Goal: Task Accomplishment & Management: Complete application form

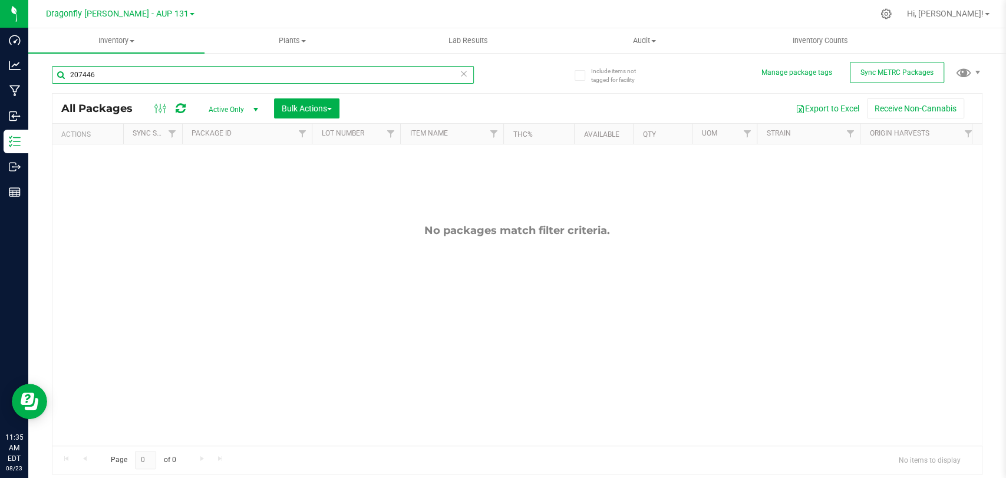
drag, startPoint x: 117, startPoint y: 67, endPoint x: 101, endPoint y: 67, distance: 16.5
click at [117, 67] on input "207446" at bounding box center [263, 75] width 422 height 18
drag, startPoint x: 101, startPoint y: 67, endPoint x: 53, endPoint y: 70, distance: 47.8
click at [53, 70] on input "207446" at bounding box center [263, 75] width 422 height 18
drag, startPoint x: 98, startPoint y: 75, endPoint x: 50, endPoint y: 66, distance: 49.7
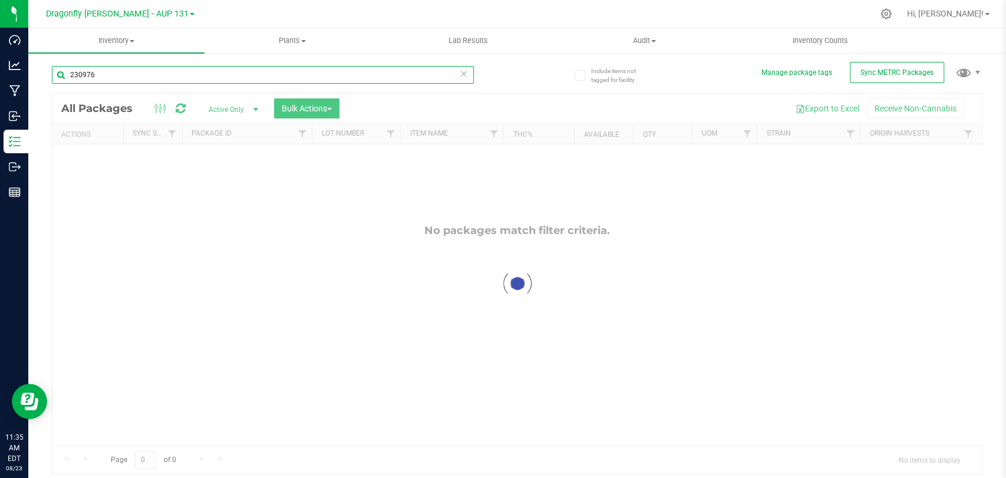
click at [53, 66] on input "230976" at bounding box center [263, 75] width 422 height 18
type input "221073"
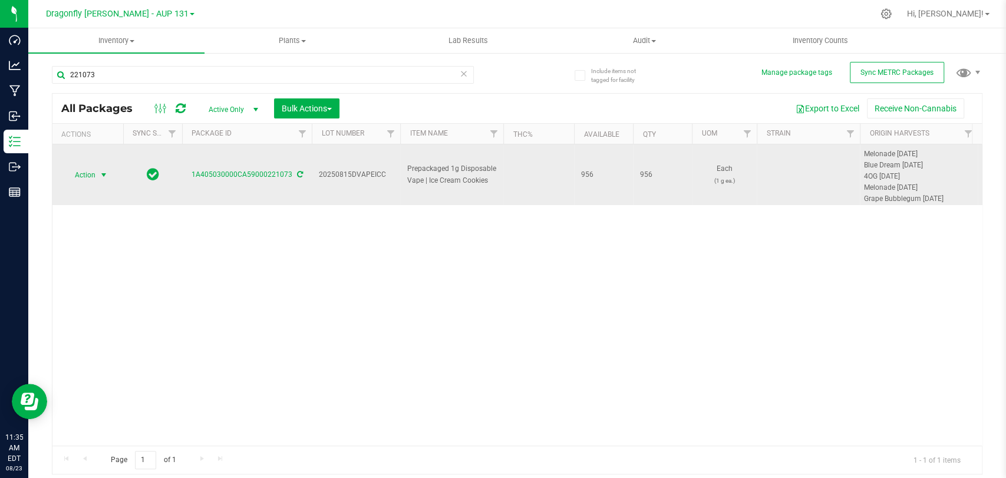
drag, startPoint x: 93, startPoint y: 167, endPoint x: 99, endPoint y: 167, distance: 6.5
click at [93, 167] on span "Action" at bounding box center [80, 175] width 32 height 17
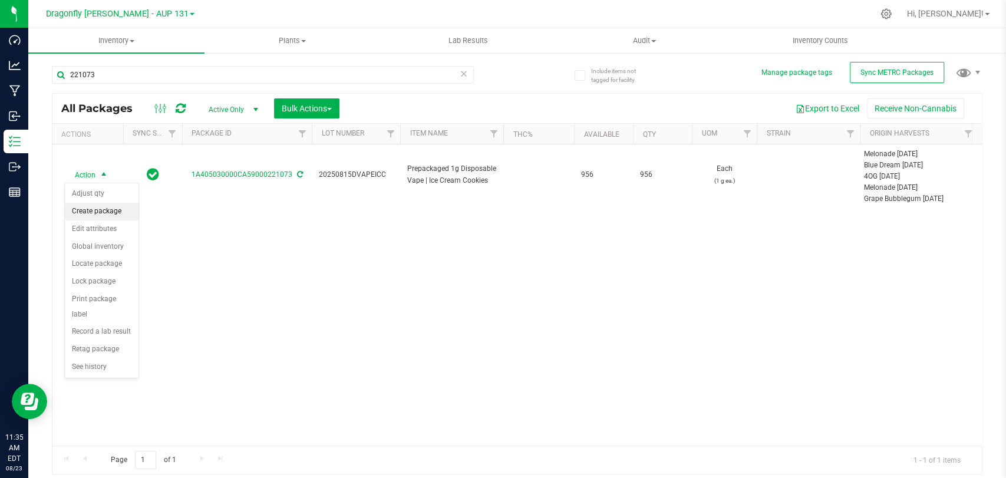
click at [111, 216] on li "Create package" at bounding box center [102, 212] width 74 height 18
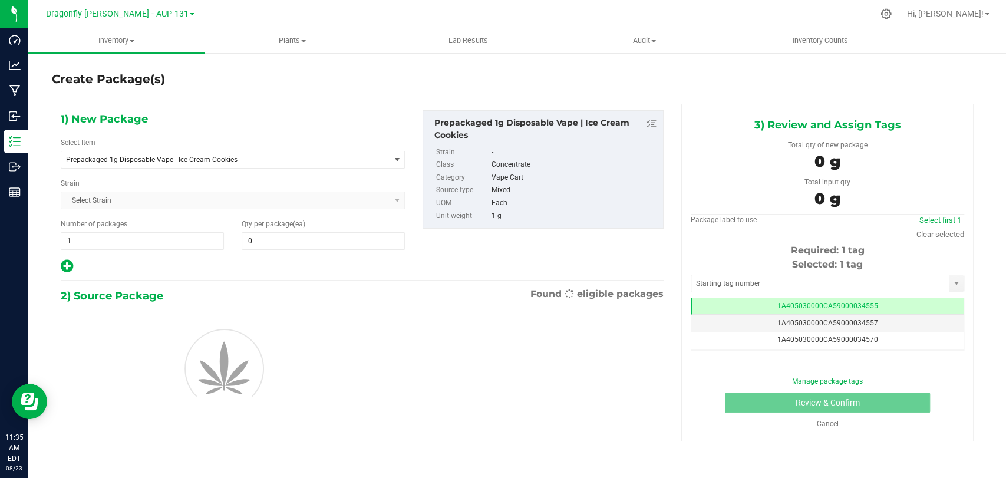
type input "0"
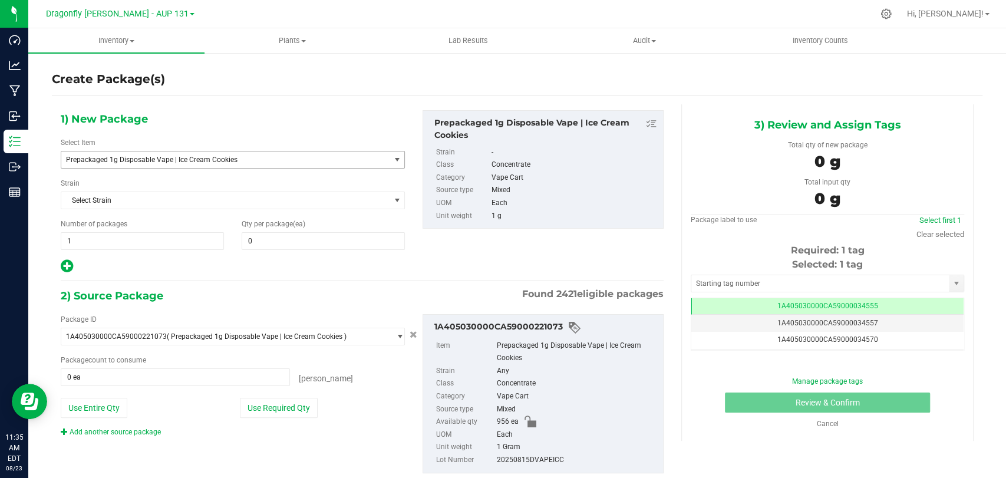
click at [217, 156] on span "Prepackaged 1g Disposable Vape | Ice Cream Cookies" at bounding box center [219, 160] width 306 height 8
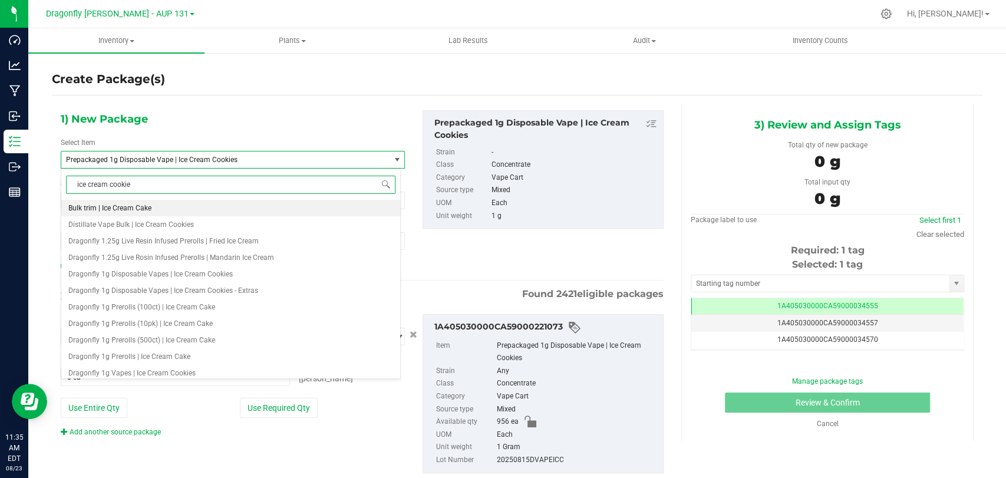
type input "ice cream cookies"
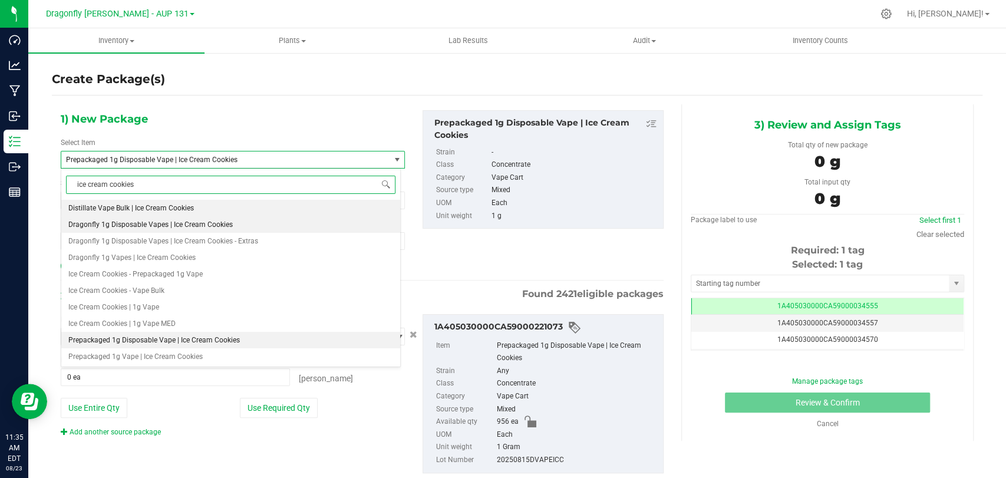
click at [206, 225] on span "Dragonfly 1g Disposable Vapes | Ice Cream Cookies" at bounding box center [150, 225] width 164 height 8
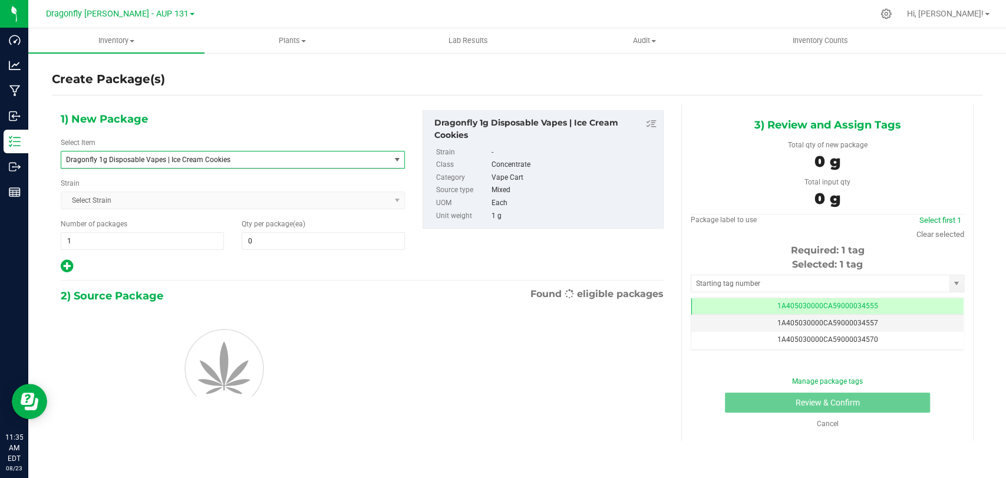
type input "0"
click at [192, 227] on div "Number of packages 1 1" at bounding box center [142, 234] width 181 height 31
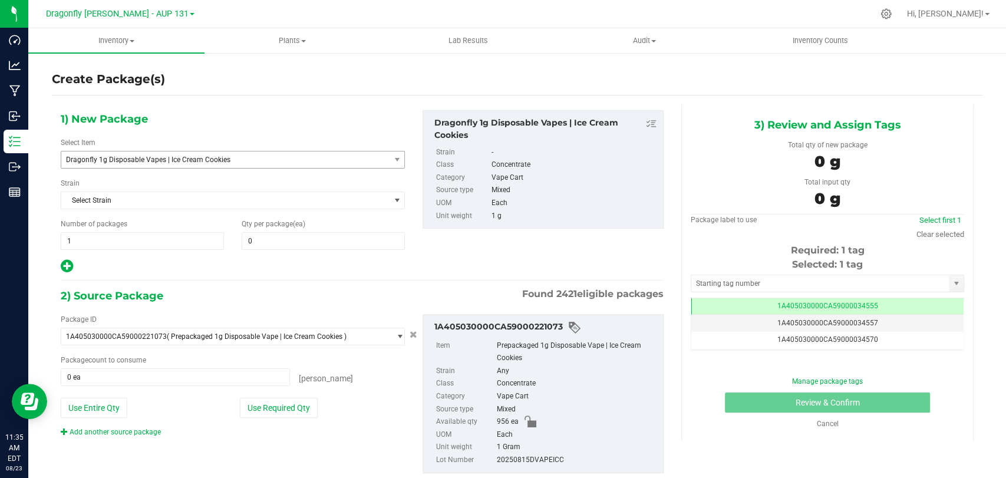
click at [192, 231] on div "Number of packages 1 1" at bounding box center [142, 234] width 181 height 31
click at [164, 237] on span "1 1" at bounding box center [142, 241] width 163 height 18
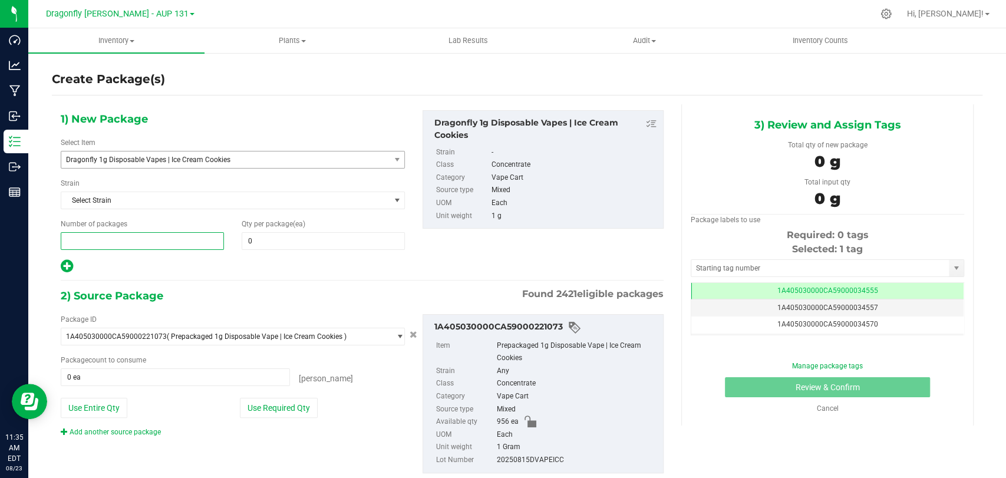
type input "9"
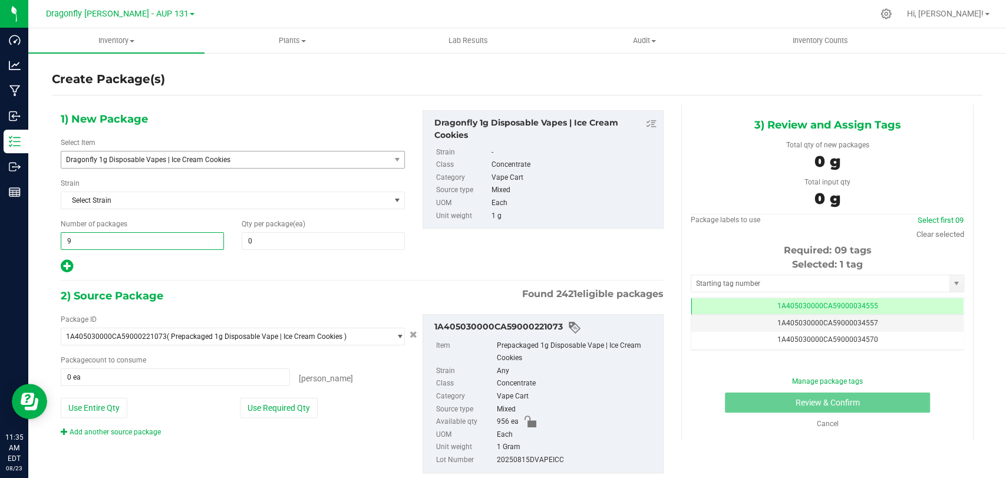
type input "9"
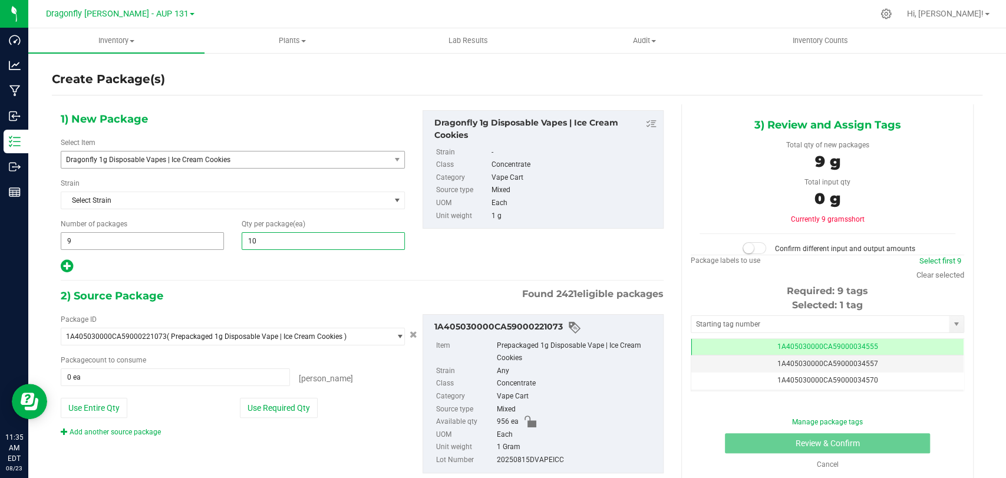
type input "100"
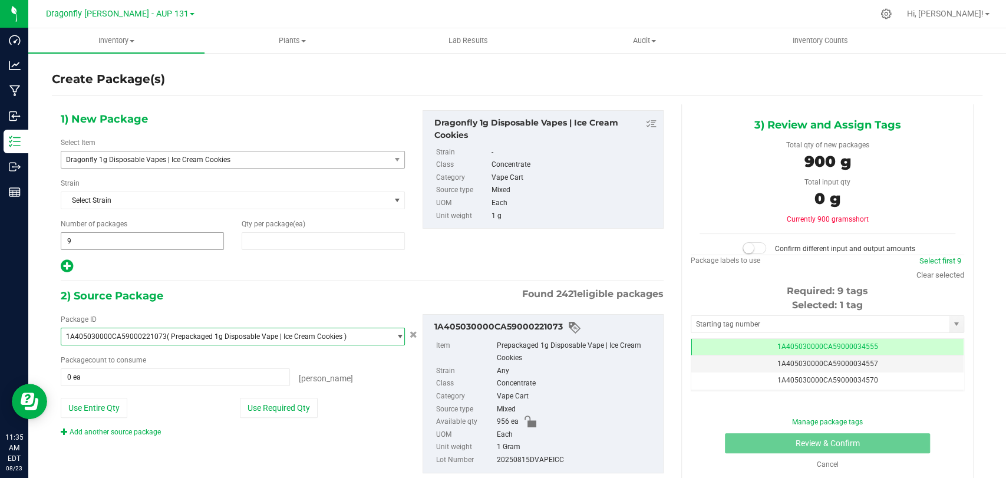
type input "100"
click at [298, 391] on div "Package ID 1A405030000CA59000221073 ( Prepackaged 1g Disposable Vape | Ice Crea…" at bounding box center [233, 375] width 362 height 123
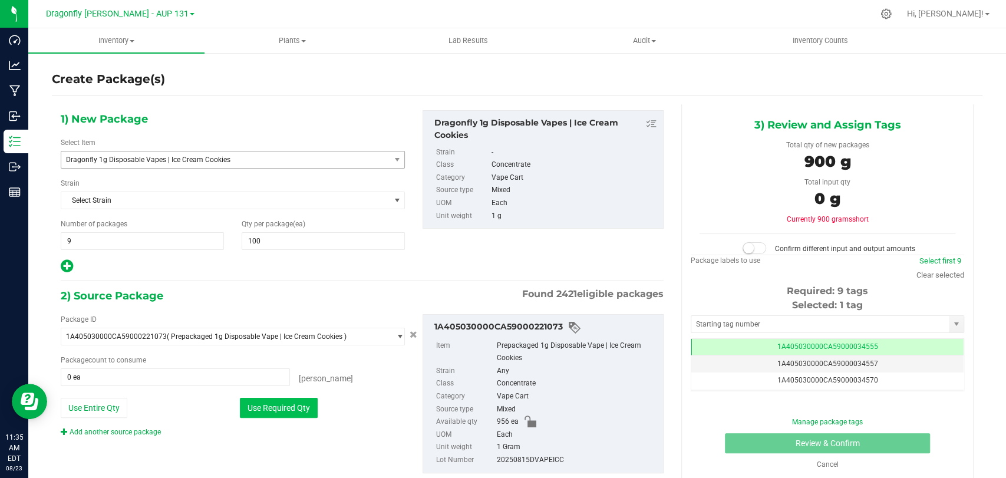
click at [305, 402] on button "Use Required Qty" at bounding box center [279, 408] width 78 height 20
type input "900 ea"
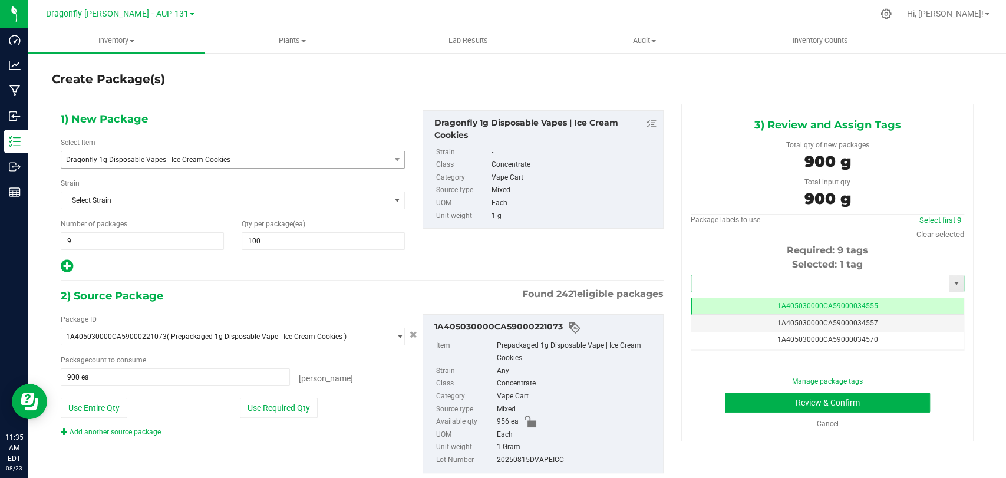
click at [718, 283] on input "text" at bounding box center [821, 283] width 258 height 17
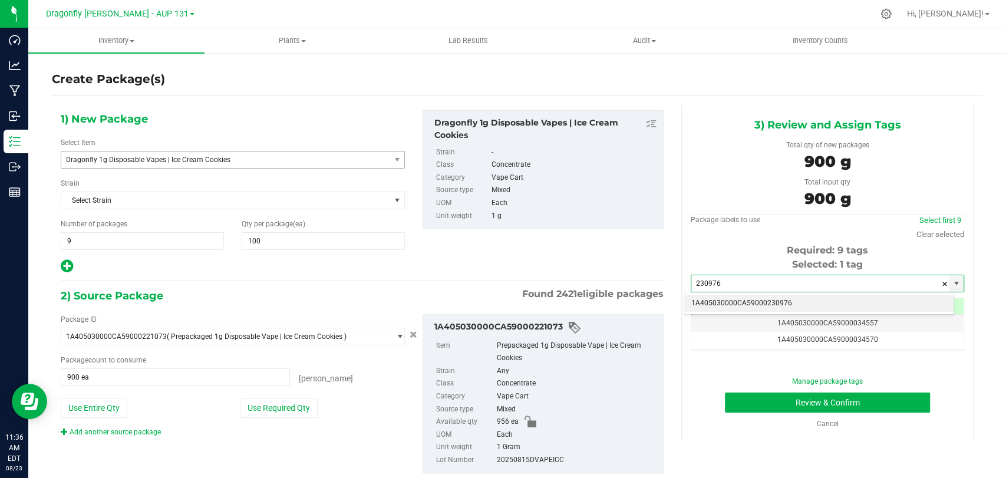
click at [730, 295] on li "1A405030000CA59000230976" at bounding box center [818, 304] width 269 height 18
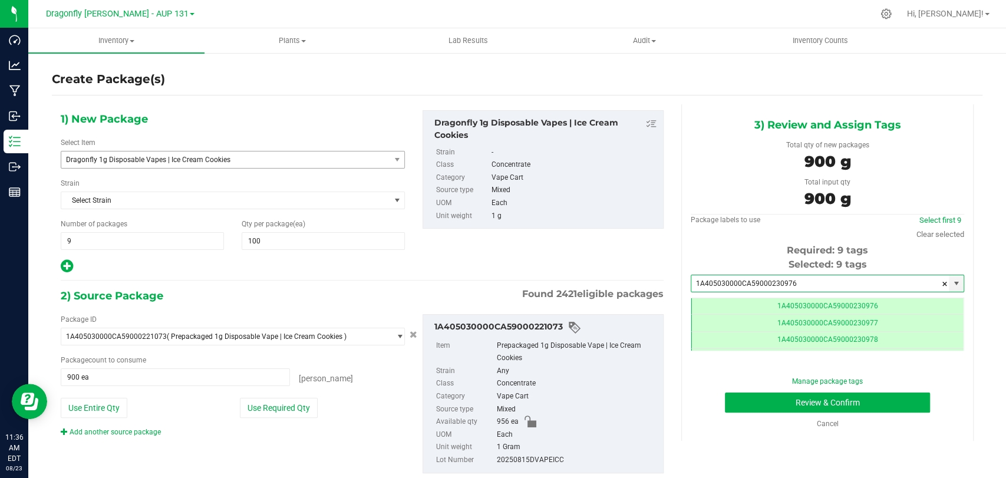
type input "1A405030000CA59000230976"
click at [693, 74] on div "Create Package(s)" at bounding box center [517, 79] width 931 height 17
click at [775, 397] on button "Review & Confirm" at bounding box center [827, 403] width 205 height 20
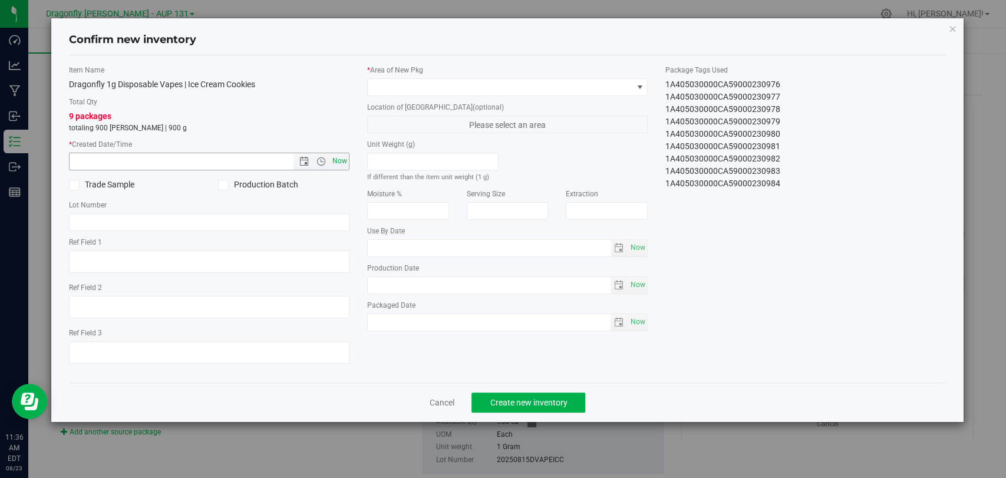
click at [344, 159] on span "Now" at bounding box center [340, 161] width 20 height 17
type input "[DATE] 11:36 AM"
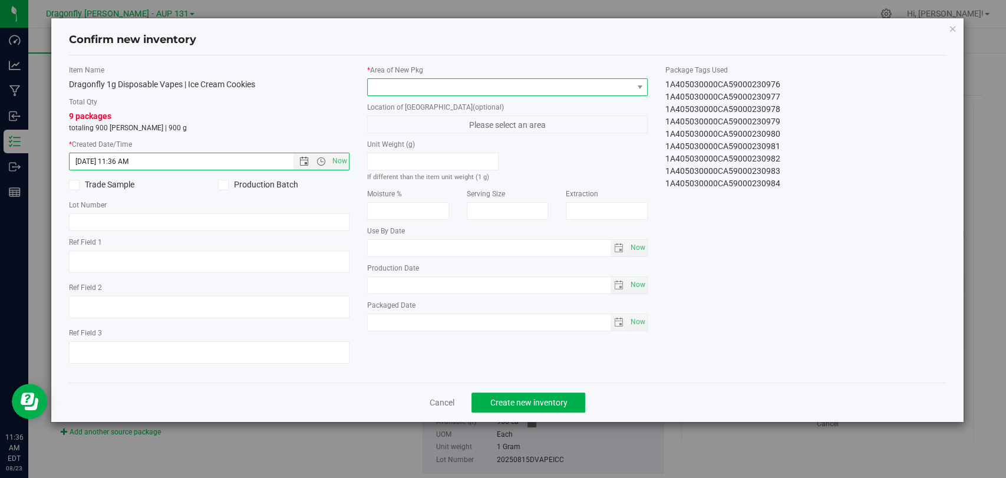
click at [416, 84] on span at bounding box center [500, 87] width 265 height 17
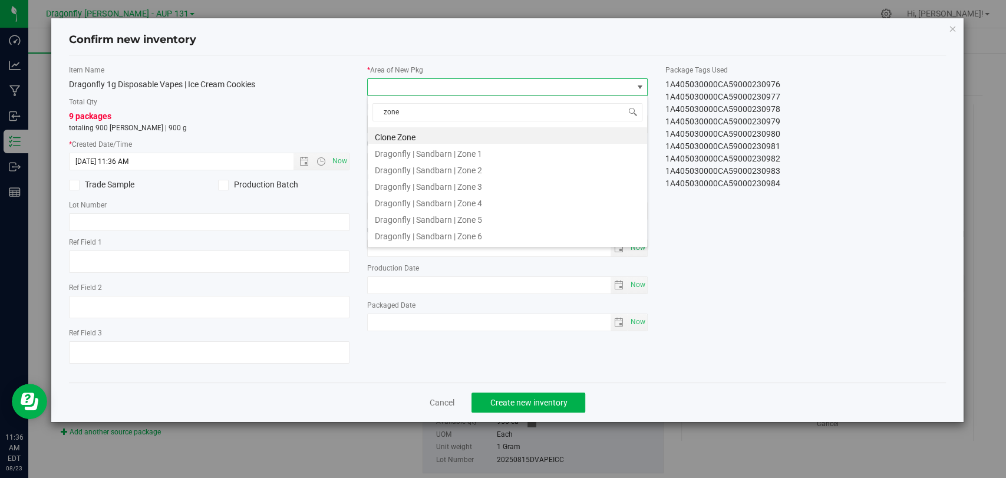
type input "zone 1"
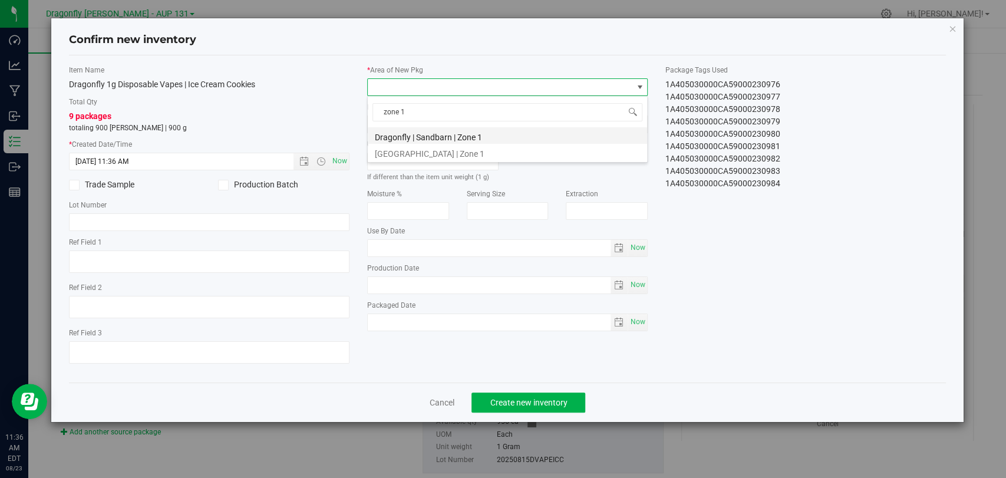
click at [466, 136] on li "Dragonfly | Sandbarn | Zone 1" at bounding box center [507, 135] width 279 height 17
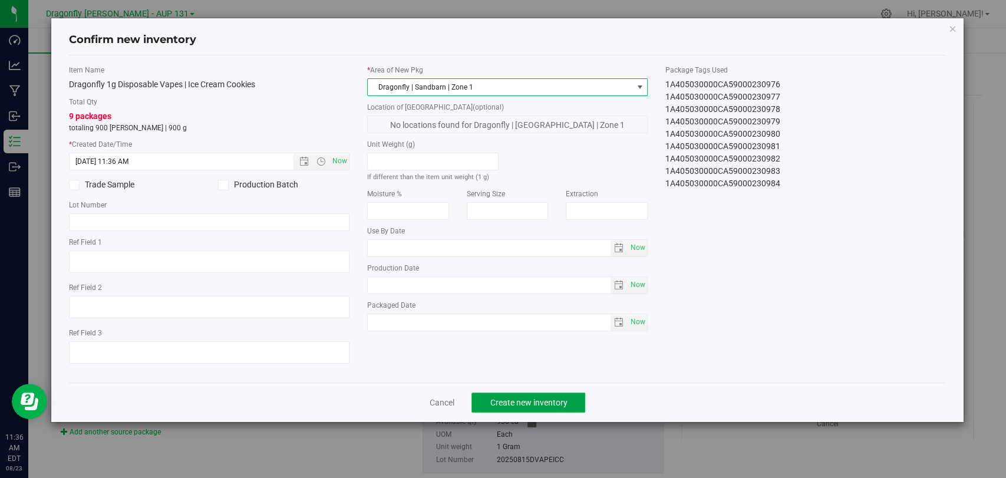
click at [536, 398] on span "Create new inventory" at bounding box center [528, 402] width 77 height 9
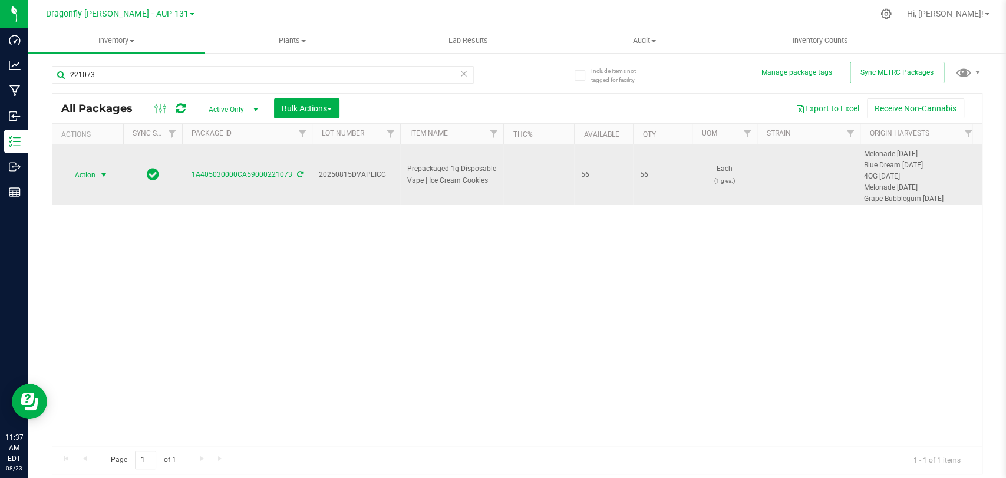
click at [92, 177] on span "Action" at bounding box center [80, 175] width 32 height 17
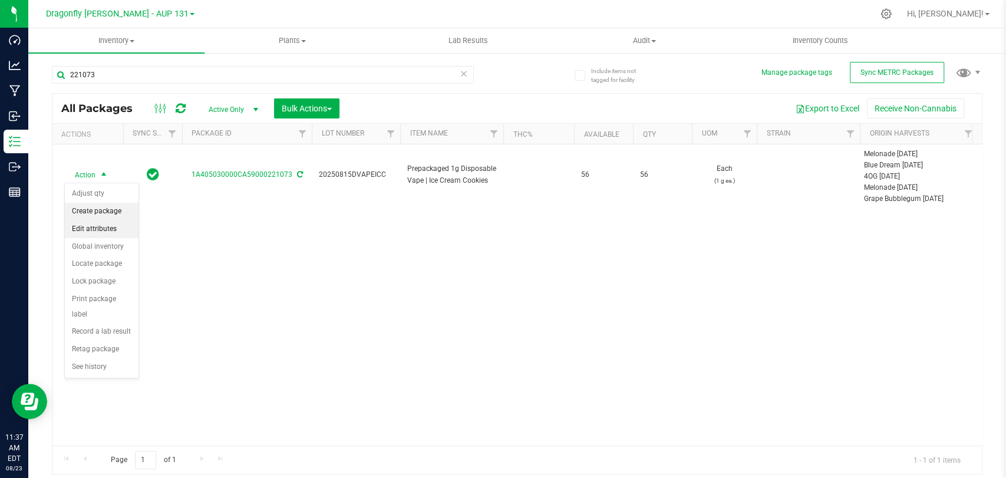
click at [97, 213] on li "Create package" at bounding box center [102, 212] width 74 height 18
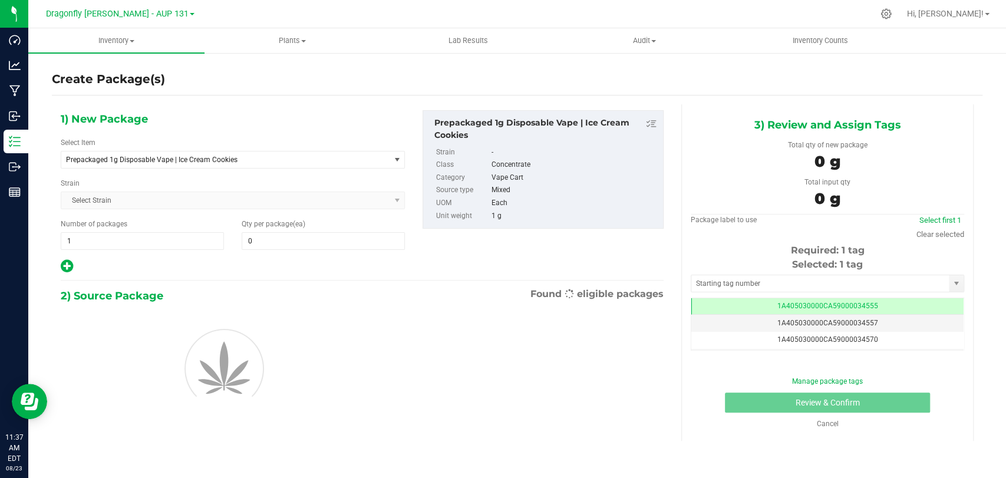
type input "0"
click at [215, 153] on span "Prepackaged 1g Disposable Vape | Ice Cream Cookies" at bounding box center [225, 160] width 328 height 17
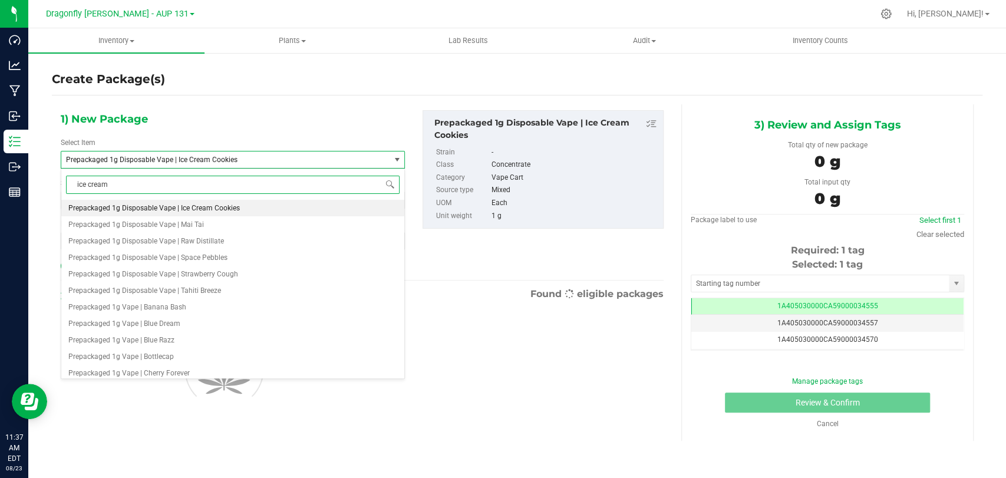
type input "ice cream"
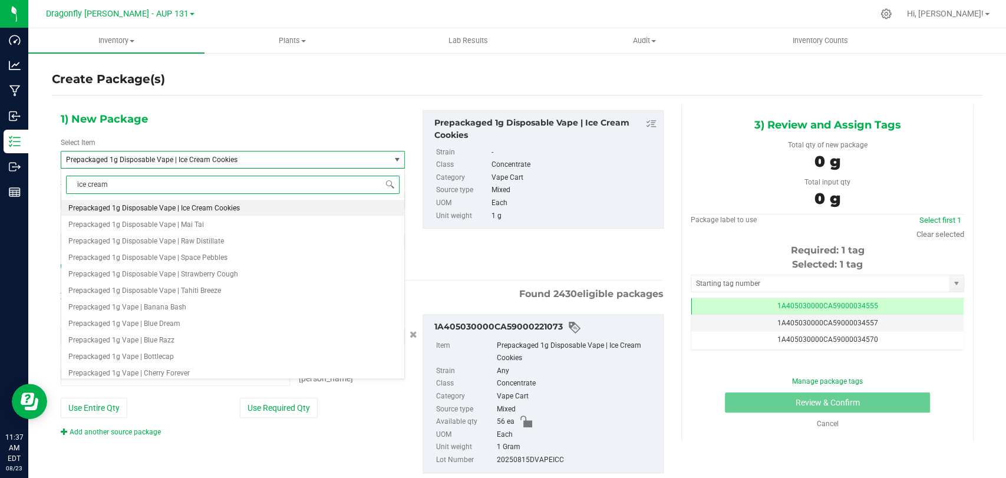
type input "0 ea"
type input "ice cream cookies"
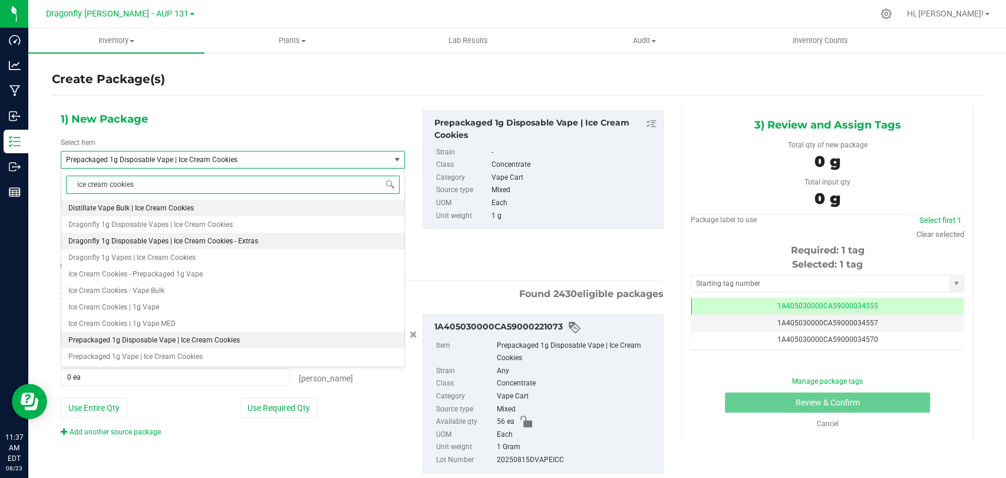
click at [244, 244] on span "Dragonfly 1g Disposable Vapes | Ice Cream Cookies - Extras" at bounding box center [163, 241] width 190 height 8
type input "0"
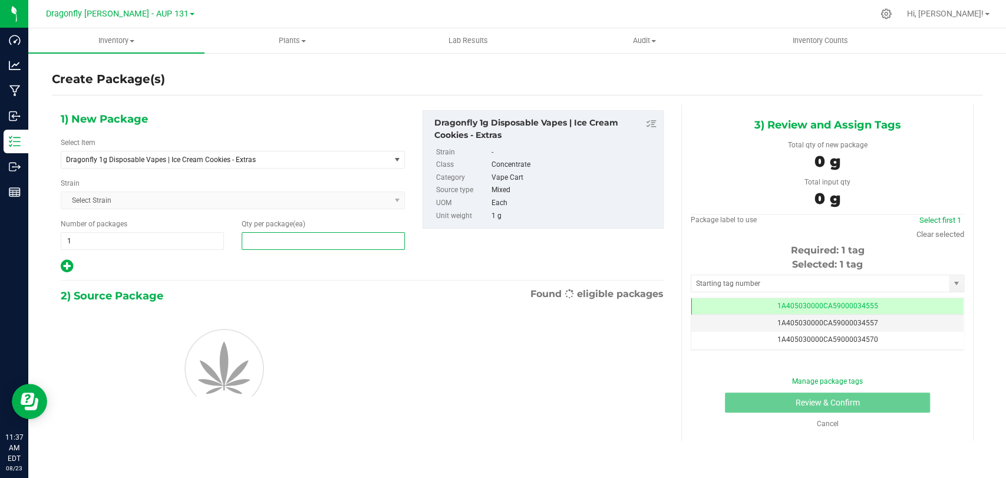
click at [254, 240] on span at bounding box center [323, 241] width 163 height 18
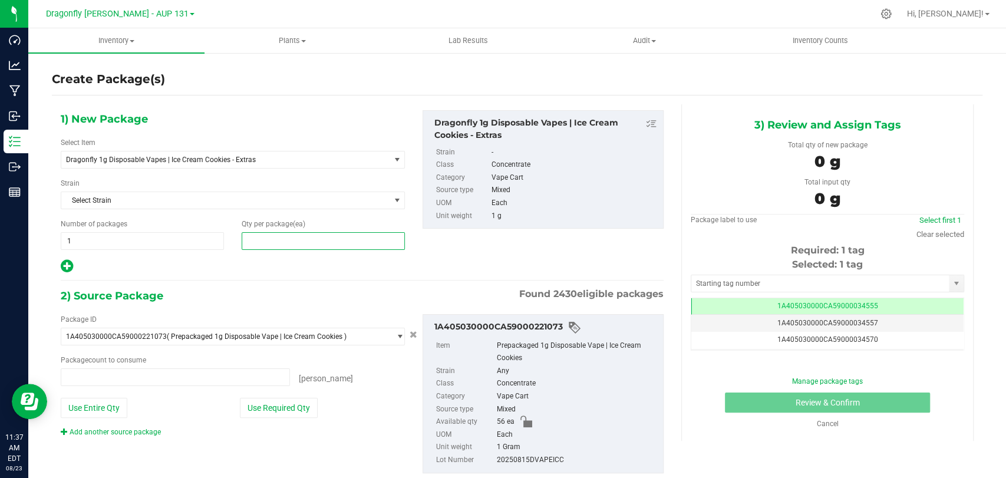
type input "0 ea"
type input "56"
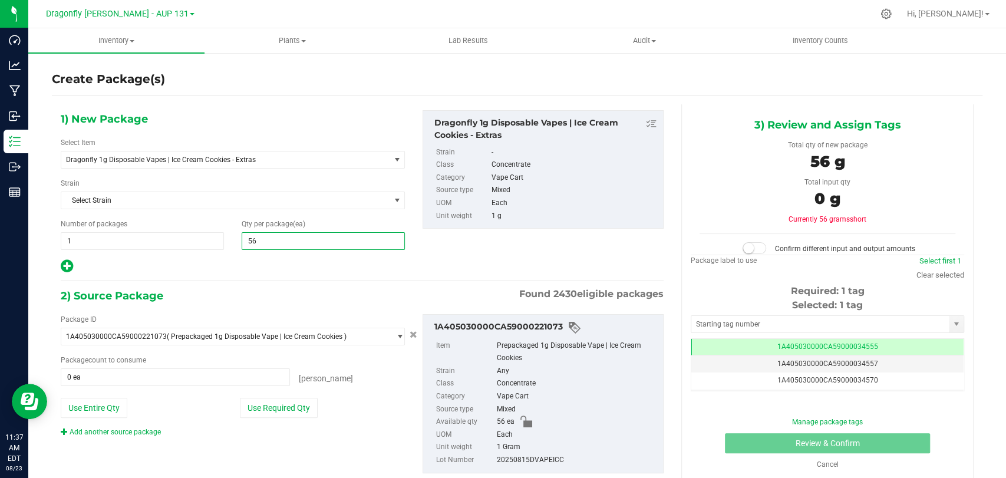
type input "56"
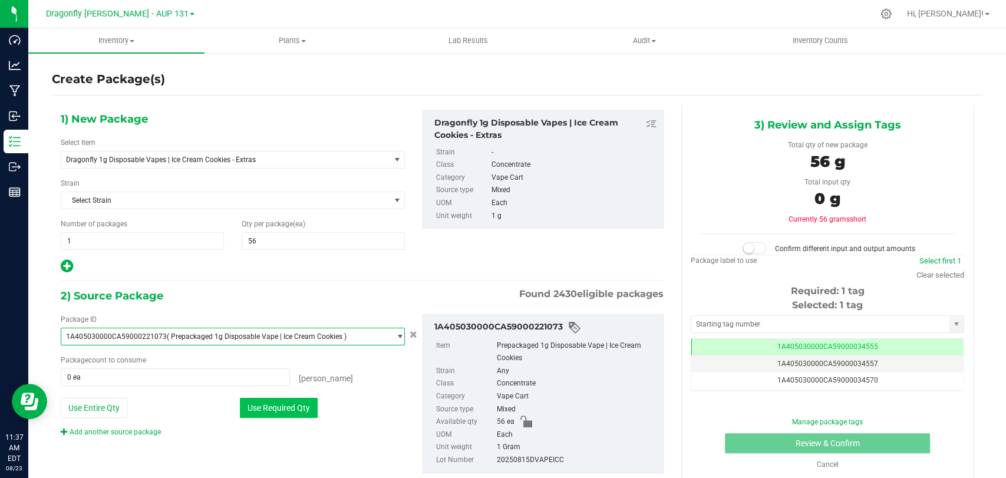
click at [285, 414] on button "Use Required Qty" at bounding box center [279, 408] width 78 height 20
type input "56 ea"
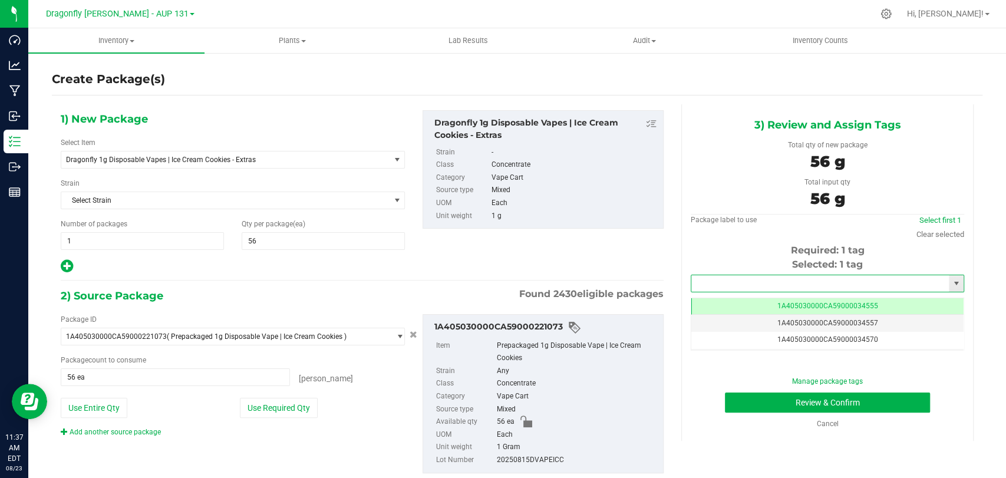
click at [808, 285] on input "text" at bounding box center [821, 283] width 258 height 17
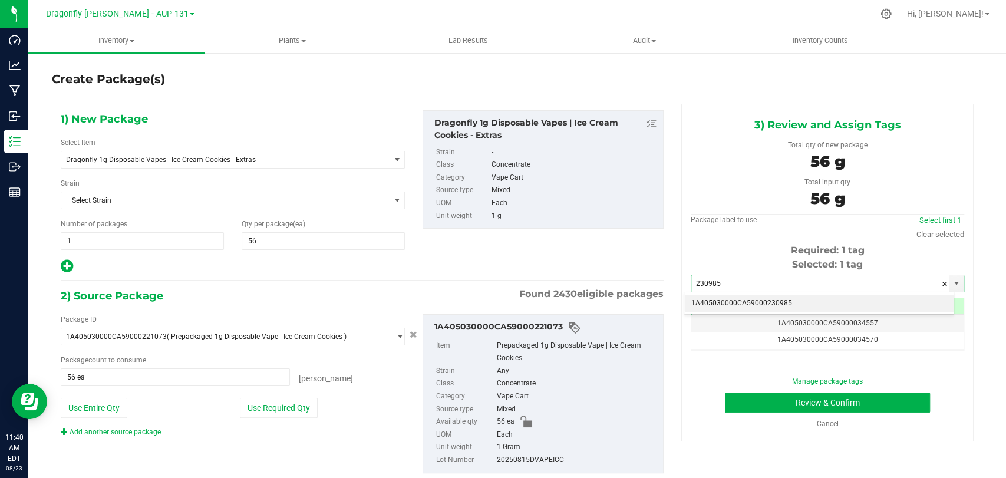
click at [775, 295] on li "1A405030000CA59000230985" at bounding box center [818, 304] width 269 height 18
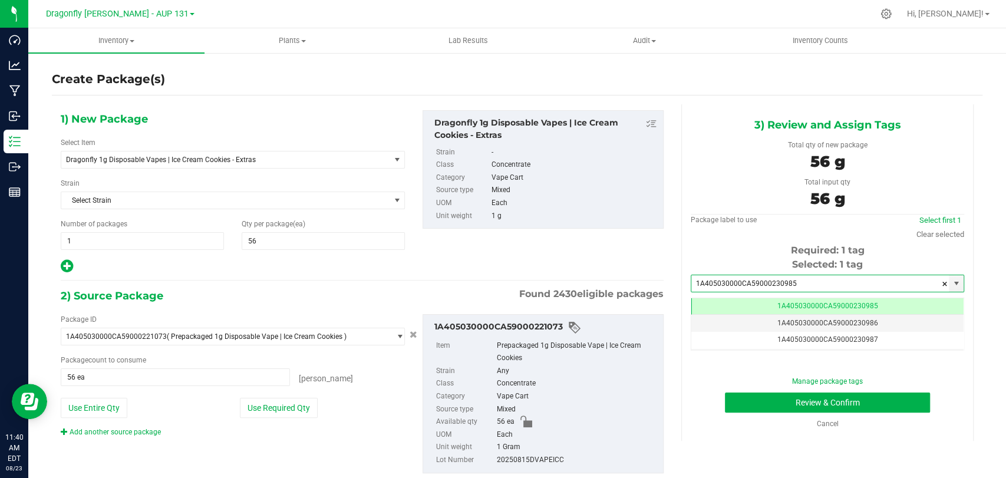
scroll to position [0, 0]
type input "1A405030000CA59000230985"
click at [753, 381] on div "Manage package tags" at bounding box center [828, 381] width 256 height 11
click at [756, 404] on button "Review & Confirm" at bounding box center [827, 403] width 205 height 20
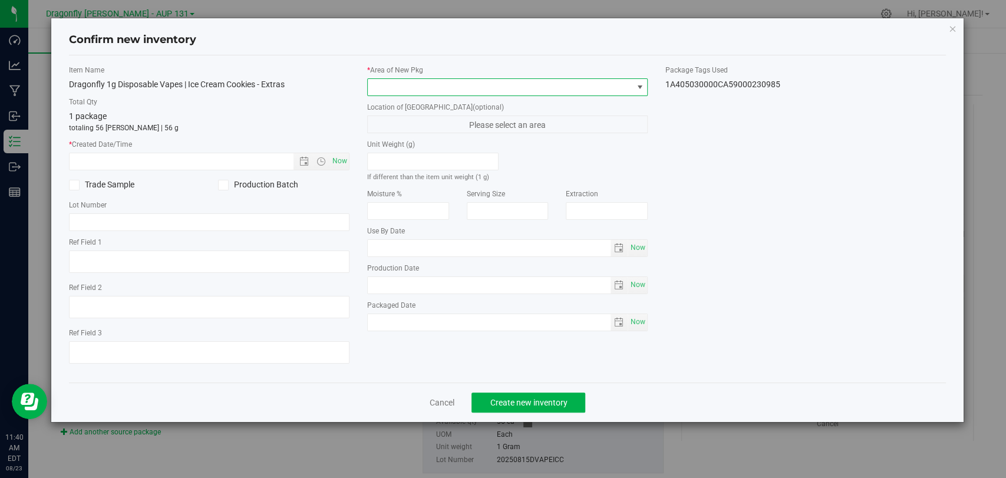
click at [549, 93] on span at bounding box center [500, 87] width 265 height 17
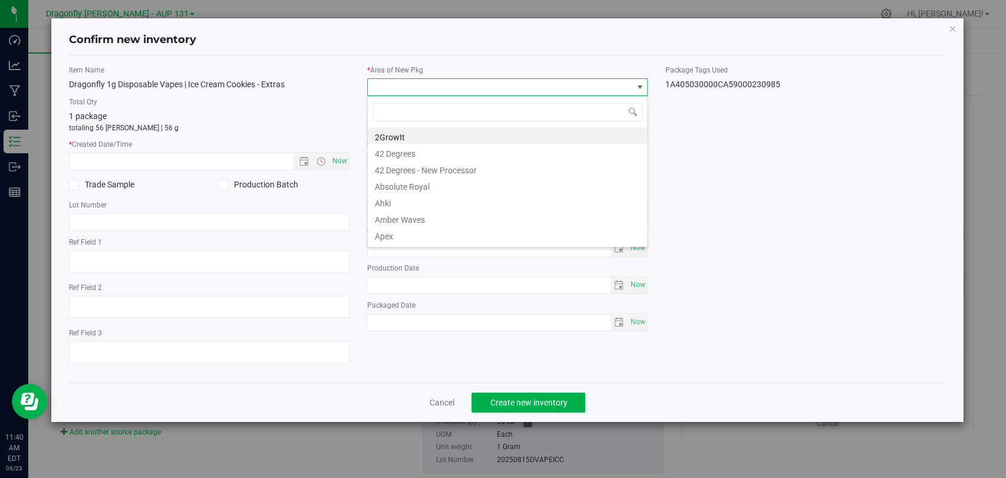
scroll to position [17, 281]
type input "zone 2"
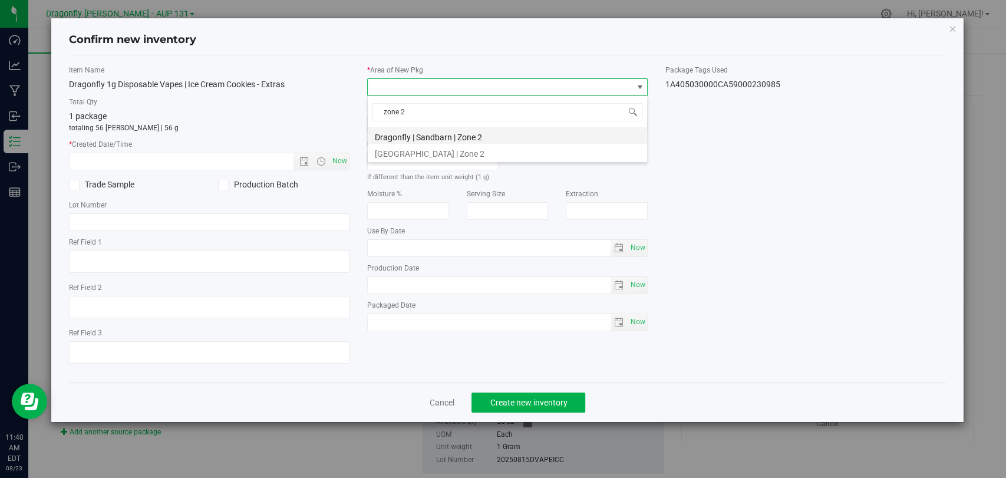
click at [463, 139] on li "Dragonfly | Sandbarn | Zone 2" at bounding box center [507, 135] width 279 height 17
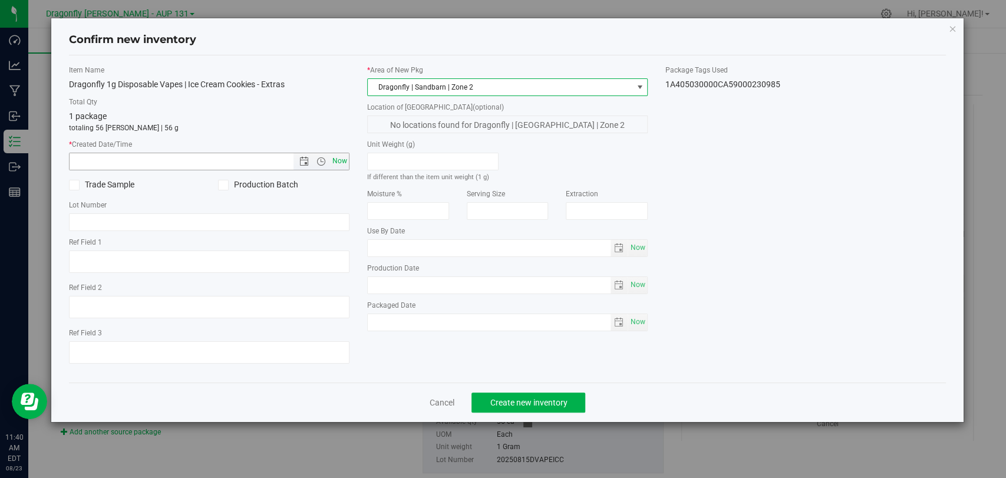
click at [338, 162] on span "Now" at bounding box center [340, 161] width 20 height 17
type input "[DATE] 11:40 AM"
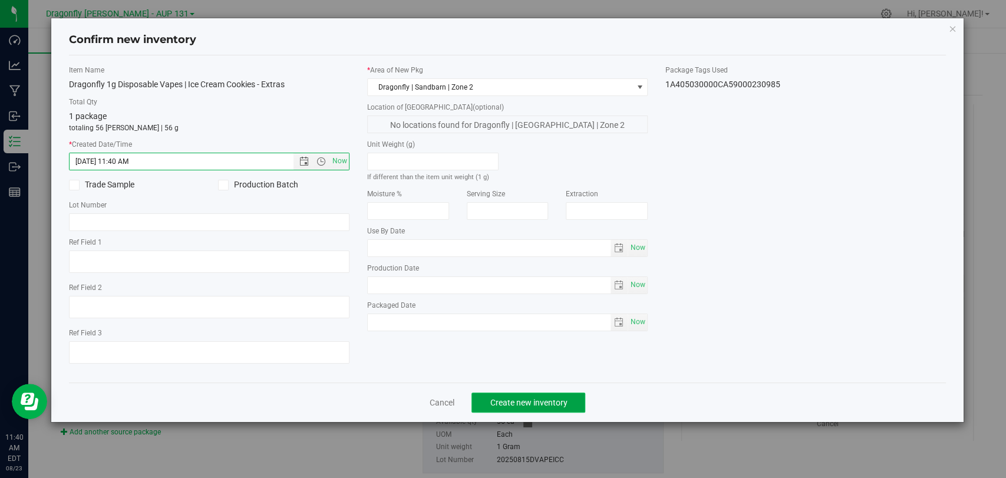
click at [514, 401] on span "Create new inventory" at bounding box center [528, 402] width 77 height 9
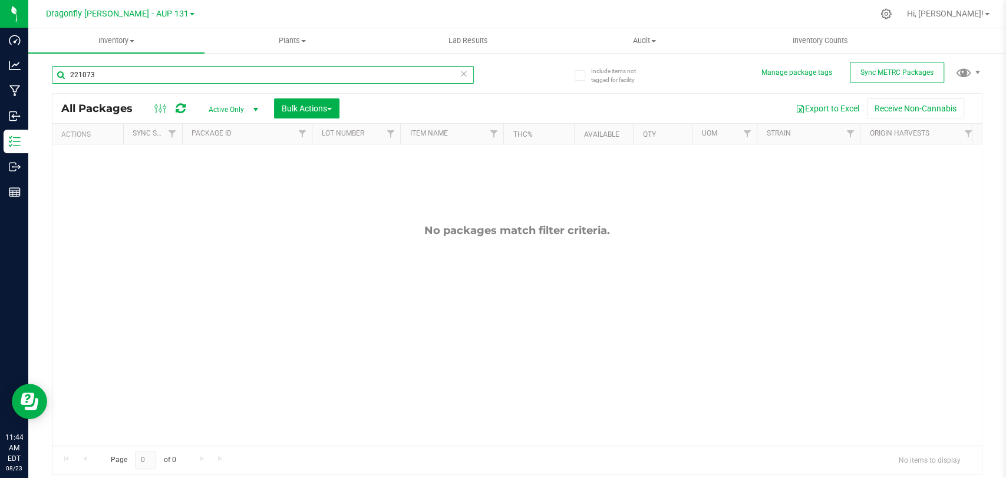
drag, startPoint x: 116, startPoint y: 71, endPoint x: 72, endPoint y: 62, distance: 45.0
click at [77, 62] on div "221073" at bounding box center [285, 74] width 466 height 38
type input "2"
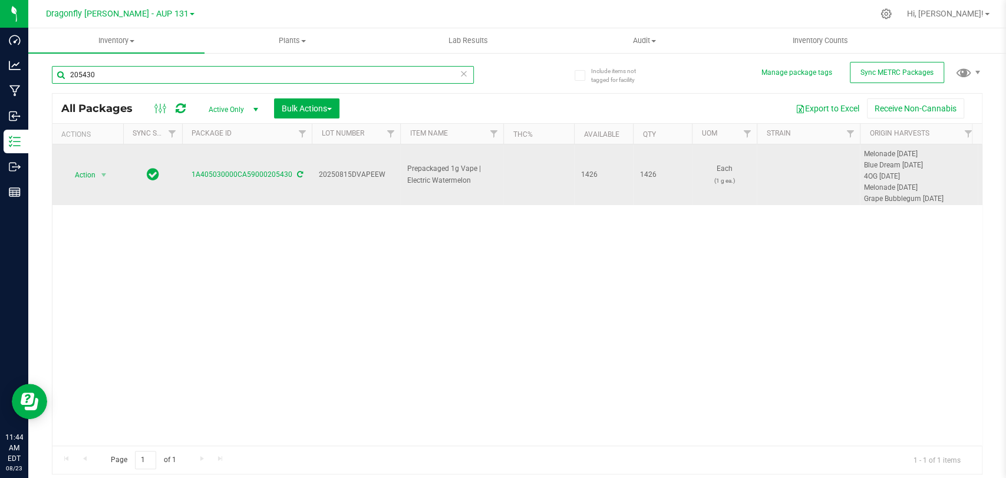
type input "205430"
click at [97, 174] on span "select" at bounding box center [104, 175] width 15 height 17
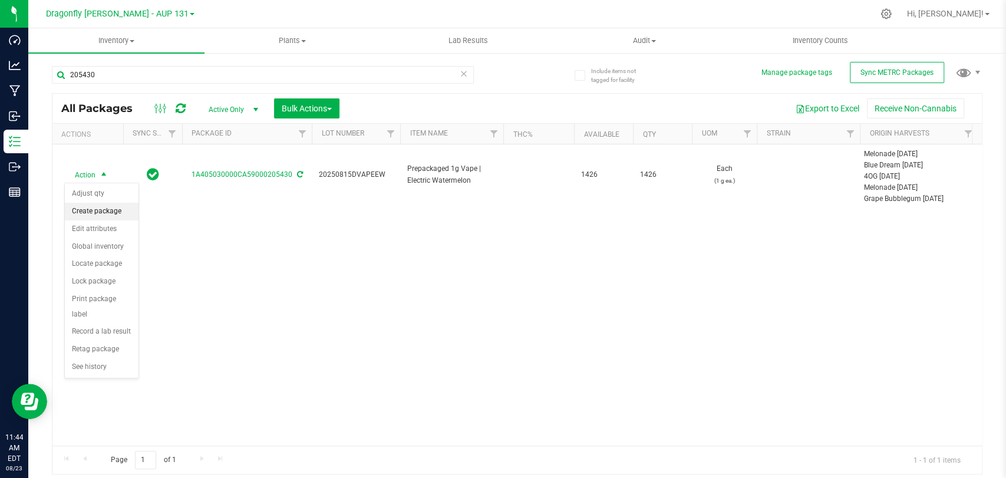
click at [111, 206] on li "Create package" at bounding box center [102, 212] width 74 height 18
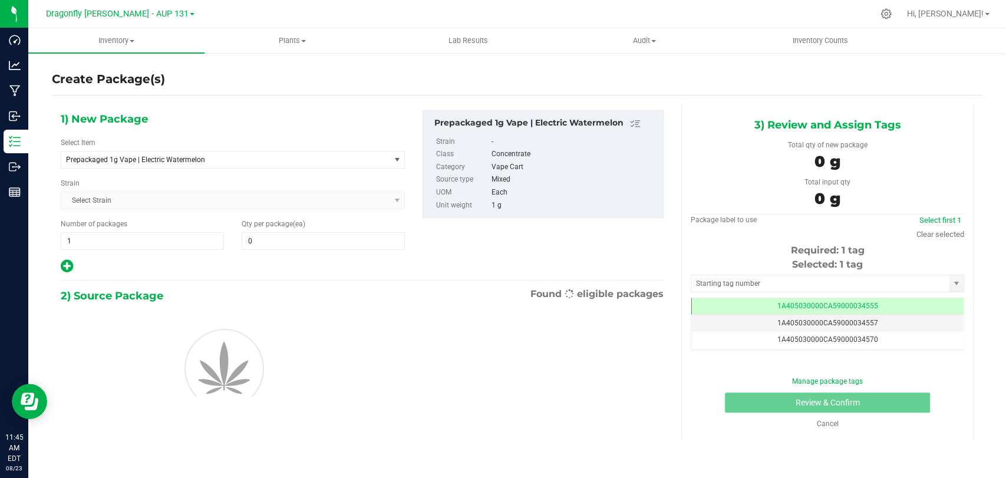
type input "0"
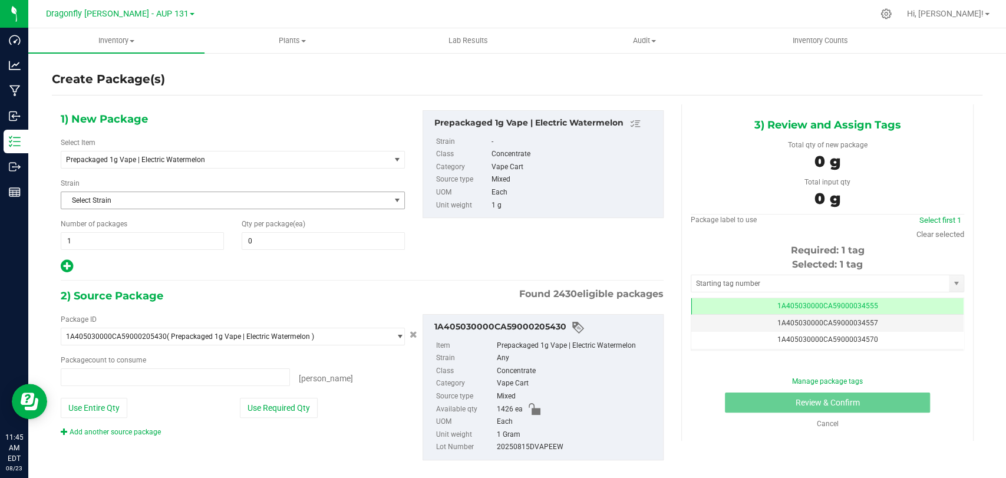
type input "0 ea"
click at [260, 150] on div "Select Item Prepackaged 1g Vape | Electric Watermelon 1.25g Rosin Infused Prero…" at bounding box center [233, 152] width 344 height 31
click at [254, 154] on span "Prepackaged 1g Vape | Electric Watermelon" at bounding box center [225, 160] width 328 height 17
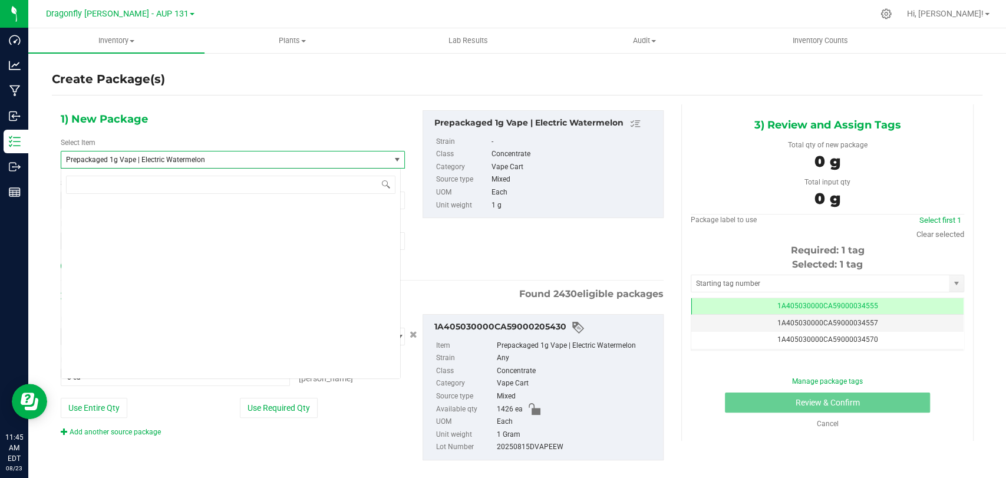
scroll to position [59512, 0]
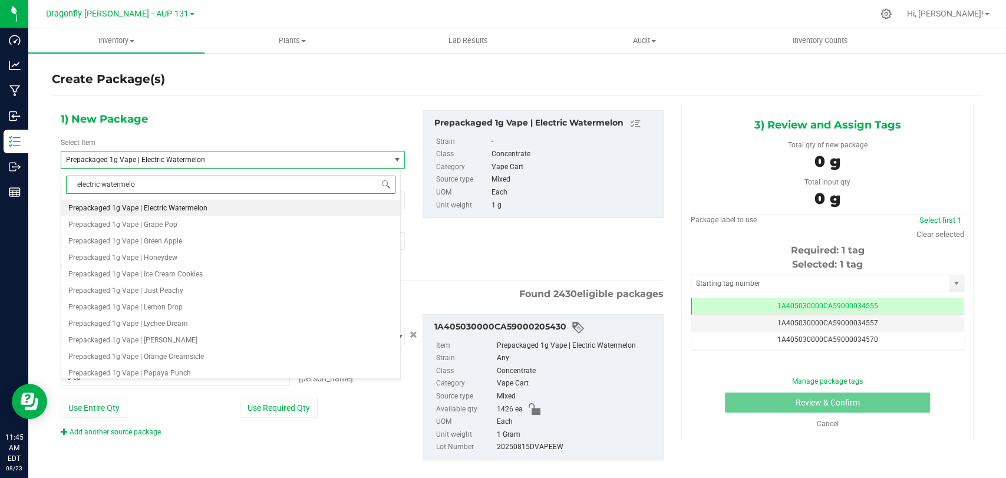
type input "electric watermelon"
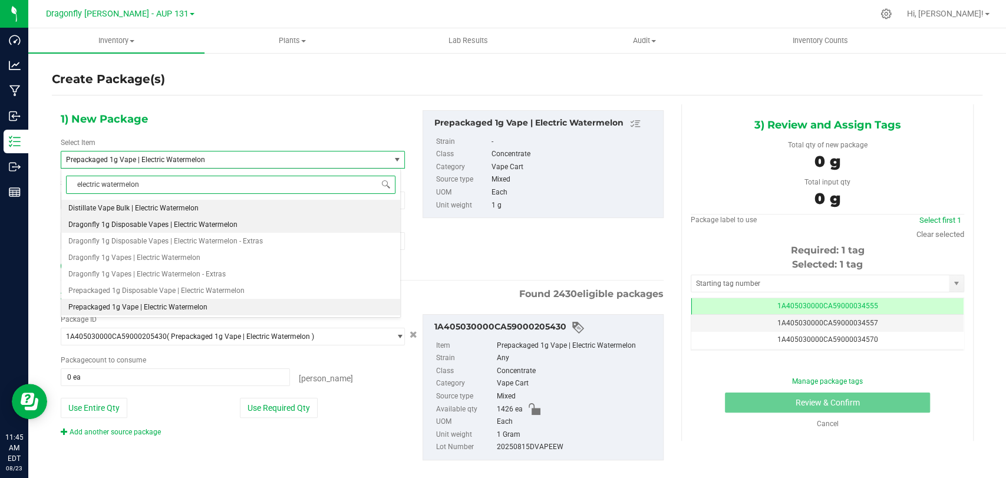
click at [245, 228] on li "Dragonfly 1g Disposable Vapes | Electric Watermelon" at bounding box center [230, 224] width 339 height 17
type input "0"
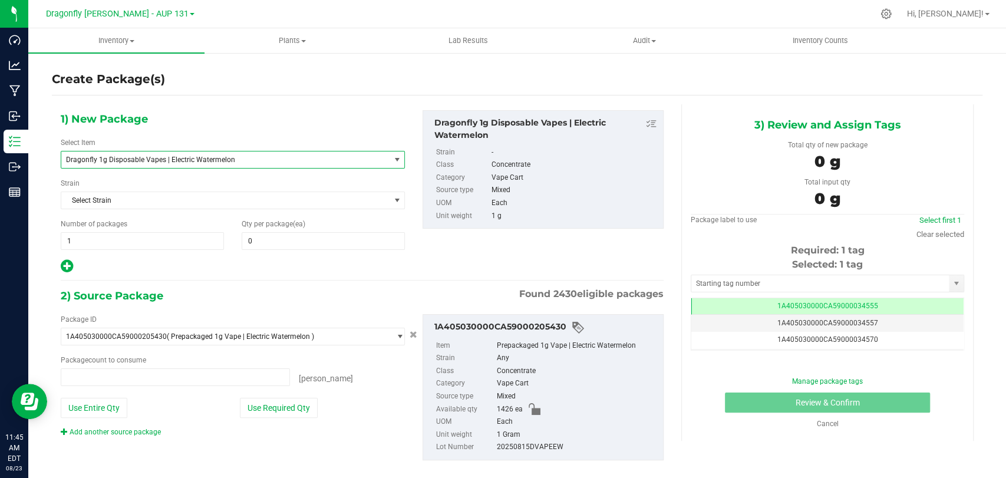
type input "0 ea"
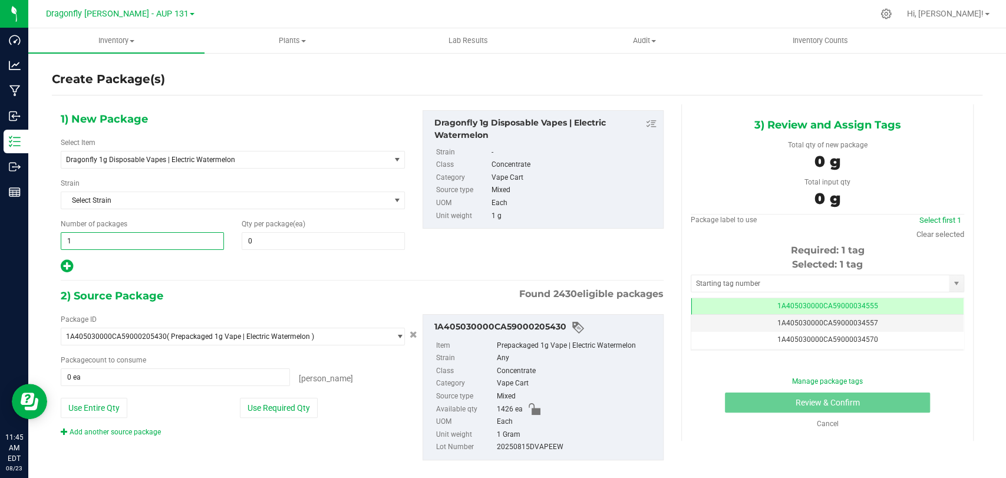
click at [121, 241] on span "1 1" at bounding box center [142, 241] width 163 height 18
type input "14"
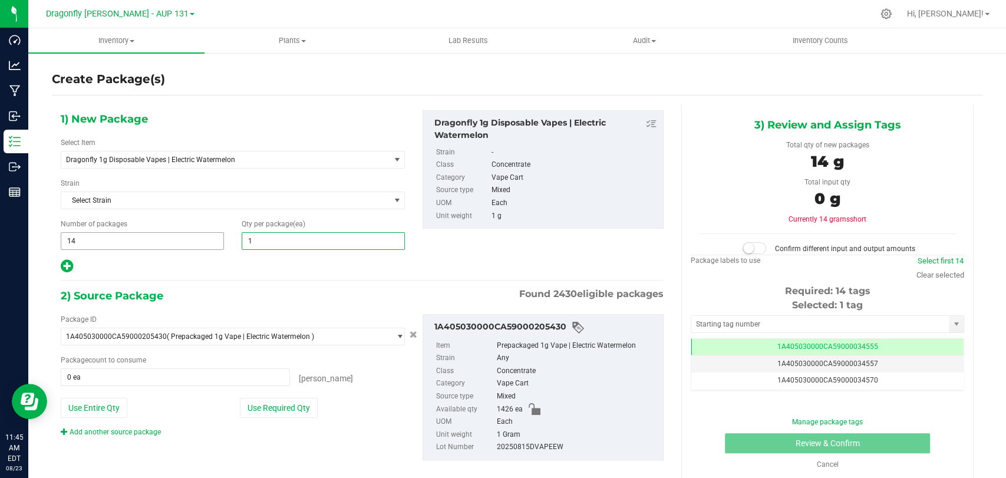
type input "10"
type input "100"
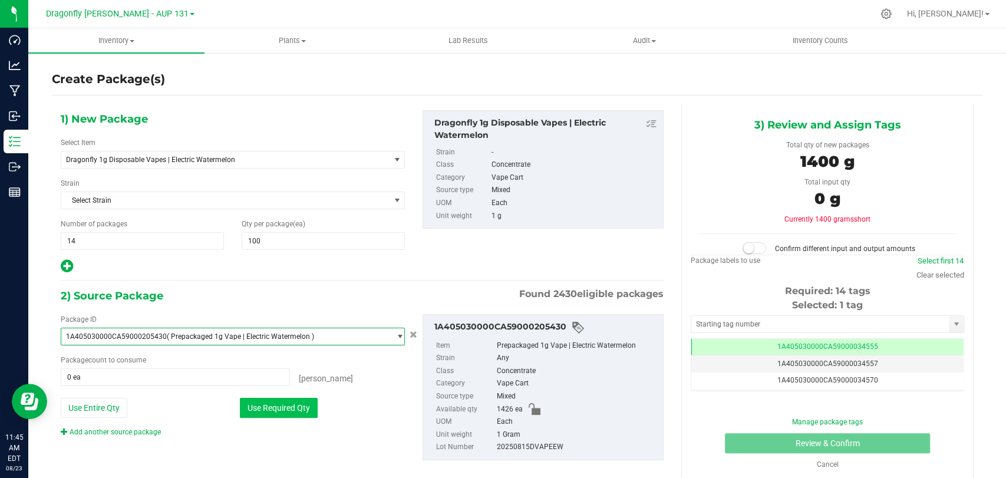
click at [265, 405] on button "Use Required Qty" at bounding box center [279, 408] width 78 height 20
type input "1400 ea"
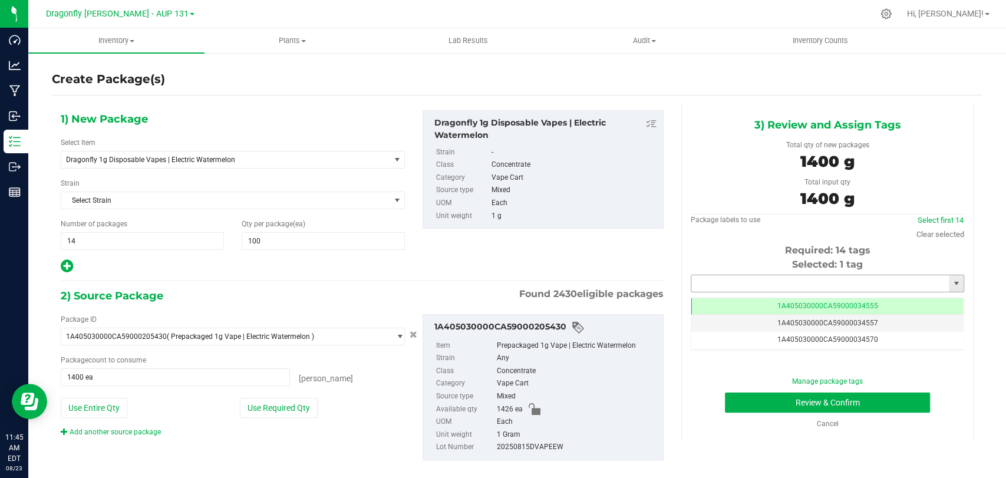
click at [732, 288] on input "text" at bounding box center [821, 283] width 258 height 17
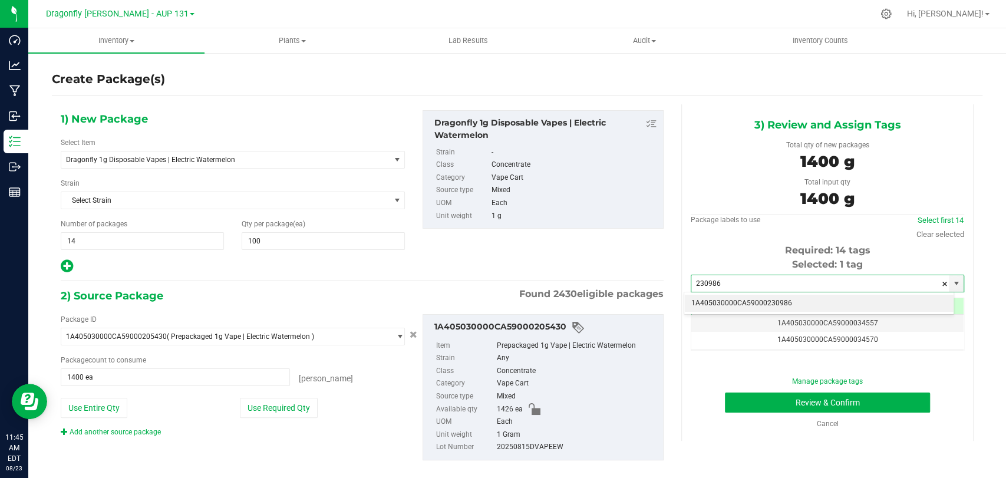
click at [734, 309] on li "1A405030000CA59000230986" at bounding box center [818, 304] width 269 height 18
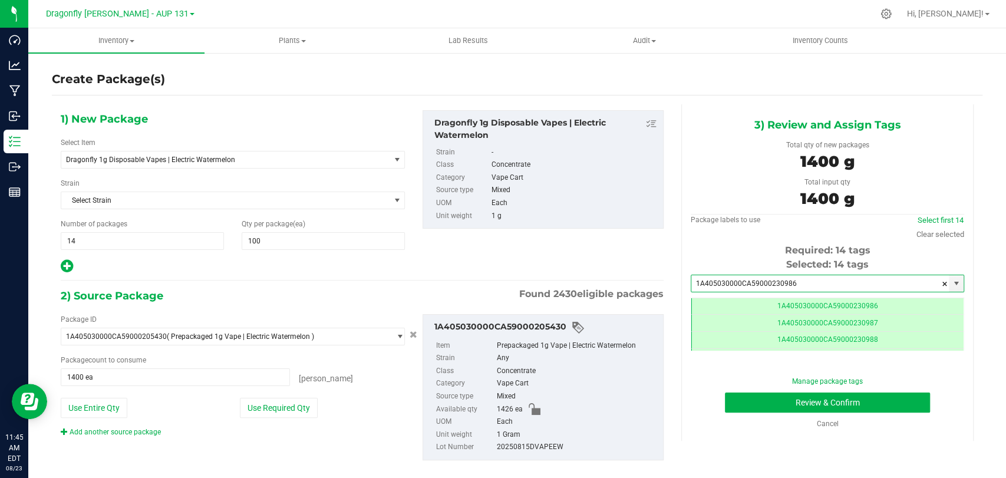
scroll to position [0, 0]
type input "1A405030000CA59000230986"
click at [737, 397] on button "Review & Confirm" at bounding box center [827, 403] width 205 height 20
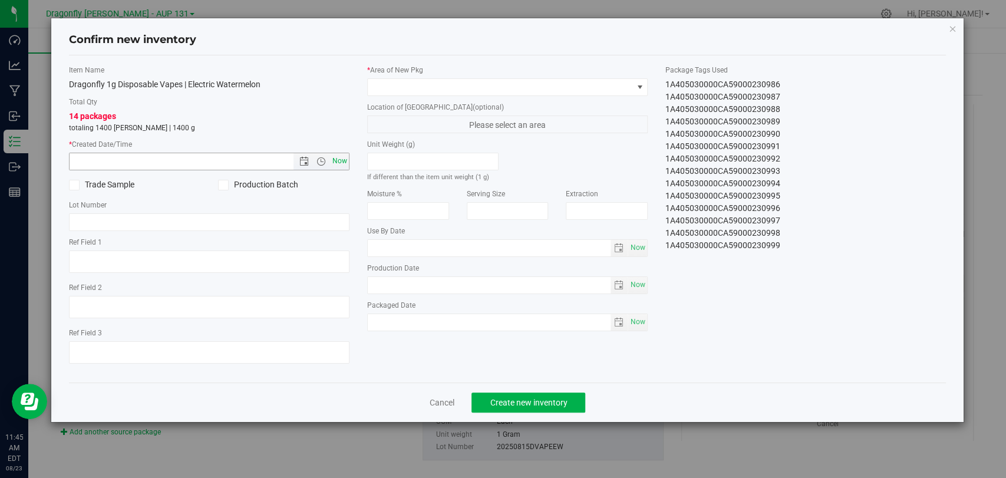
click at [338, 164] on span "Now" at bounding box center [340, 161] width 20 height 17
type input "[DATE] 11:45 AM"
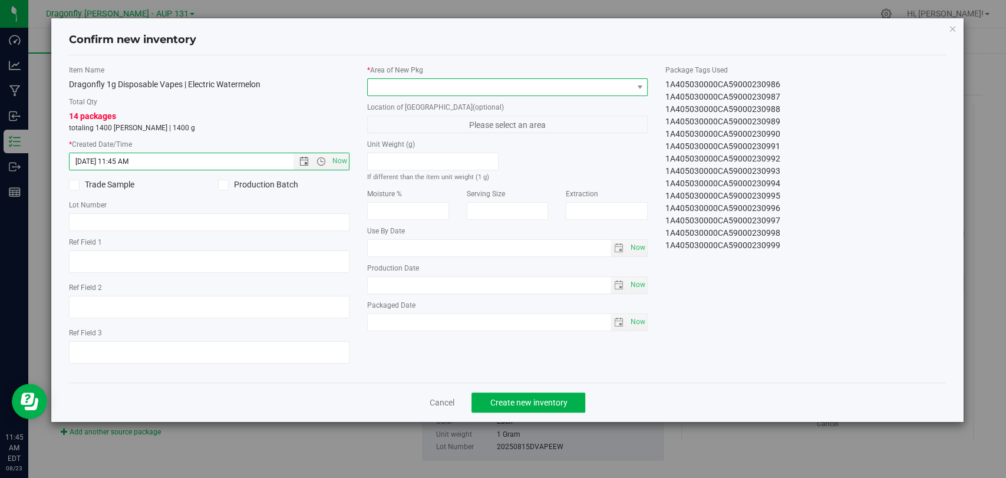
click at [460, 93] on span at bounding box center [500, 87] width 265 height 17
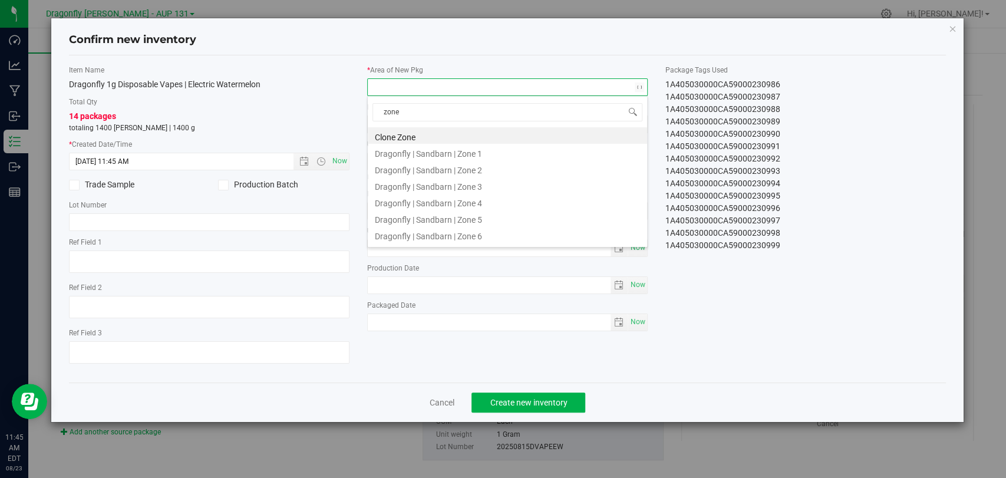
type input "zone"
click at [489, 152] on li "Dragonfly | Sandbarn | Zone 1" at bounding box center [507, 152] width 279 height 17
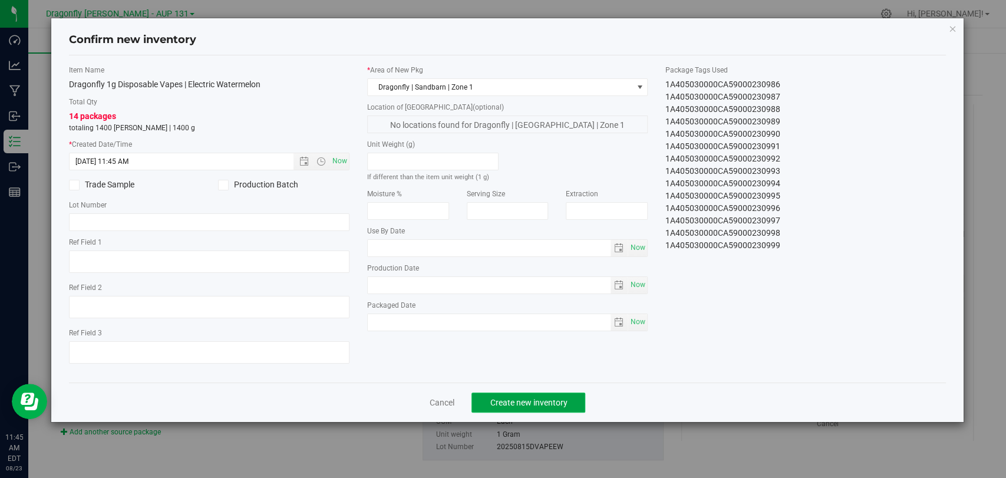
click at [545, 399] on span "Create new inventory" at bounding box center [528, 402] width 77 height 9
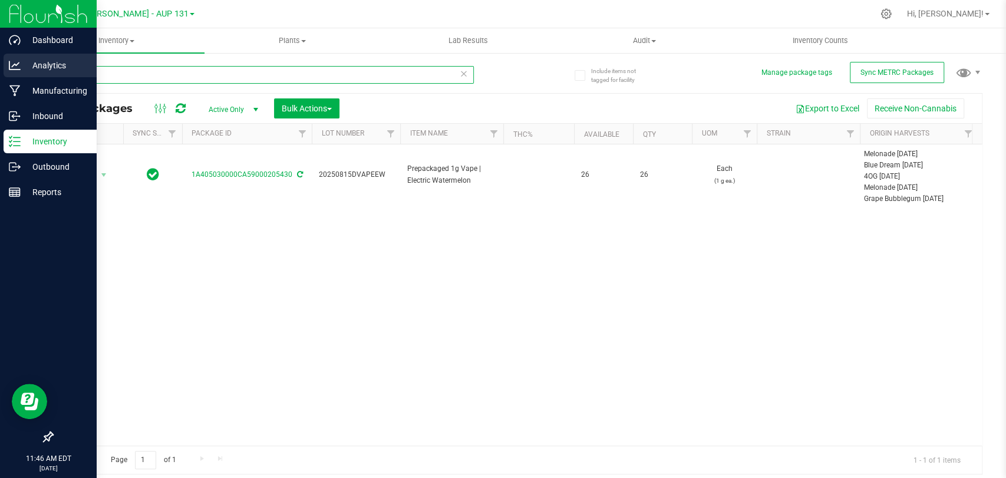
drag, startPoint x: 199, startPoint y: 74, endPoint x: 0, endPoint y: 53, distance: 200.4
click at [0, 53] on div "Dashboard Analytics Manufacturing Inbound Inventory Outbound Reports 11:46 AM E…" at bounding box center [503, 239] width 1006 height 478
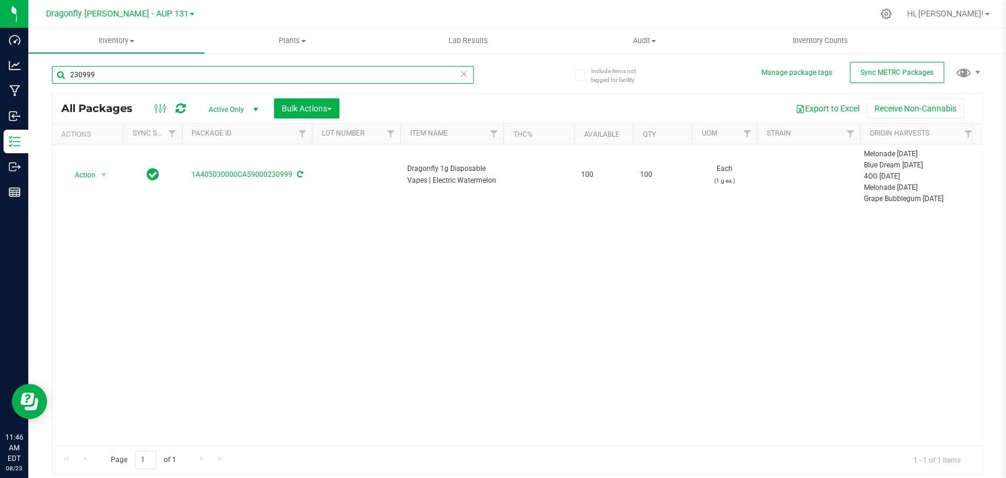
drag, startPoint x: 258, startPoint y: 68, endPoint x: 40, endPoint y: 65, distance: 218.2
click at [41, 65] on div "Include items not tagged for facility Manage package tags Sync METRC Packages 2…" at bounding box center [517, 232] width 978 height 360
type input "205430"
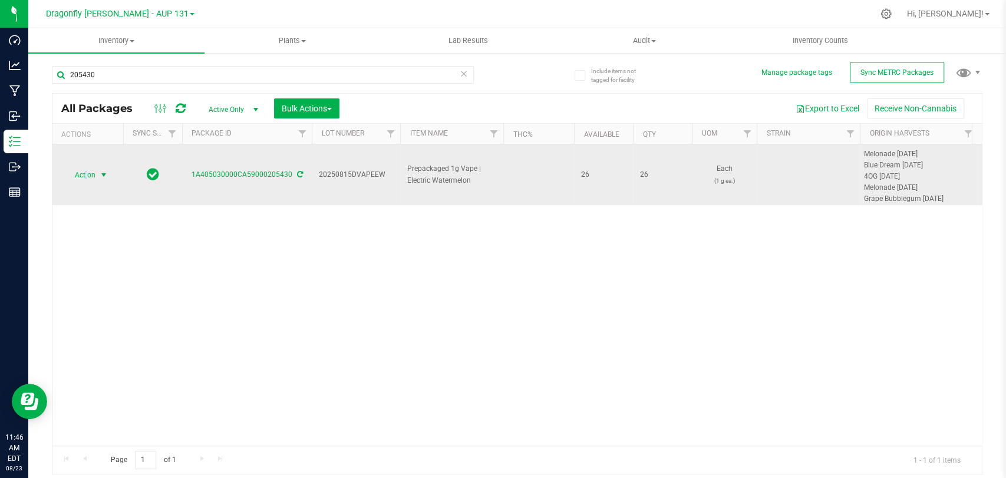
click at [87, 170] on span "Action" at bounding box center [80, 175] width 32 height 17
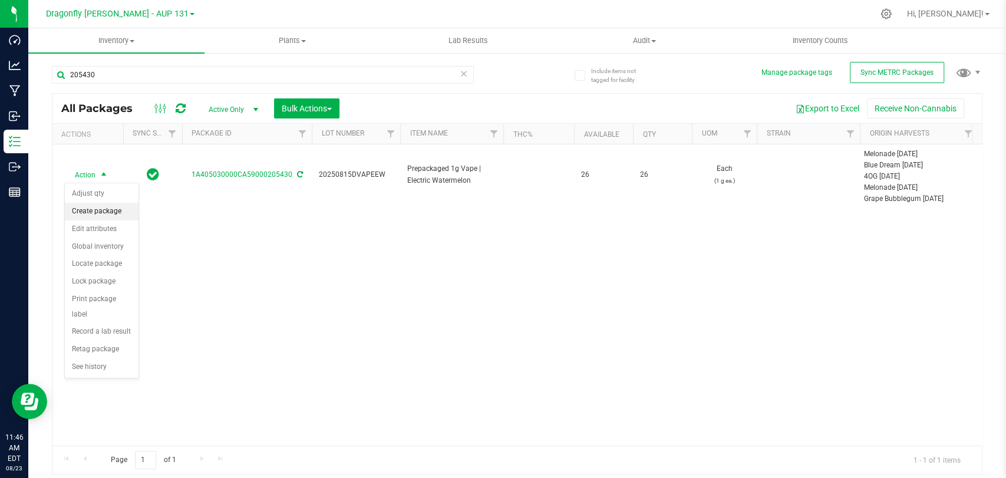
click at [105, 211] on li "Create package" at bounding box center [102, 212] width 74 height 18
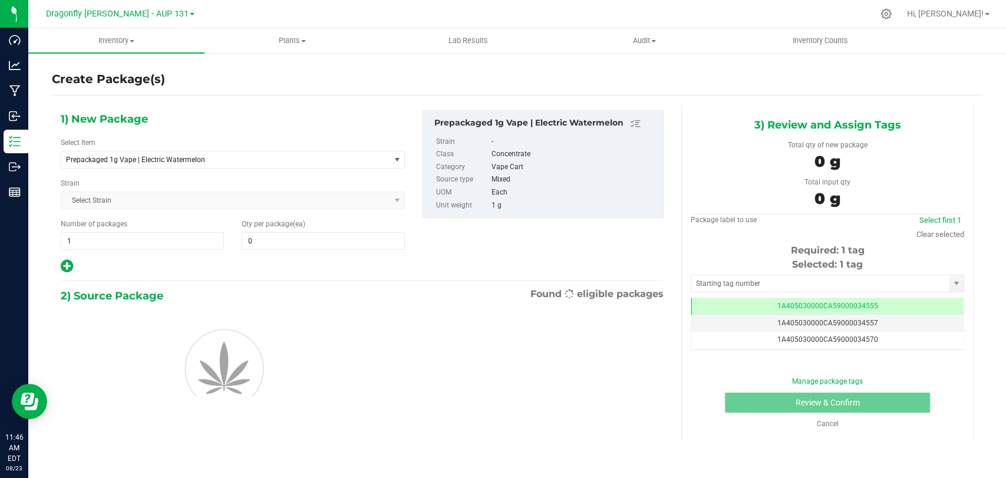
type input "0"
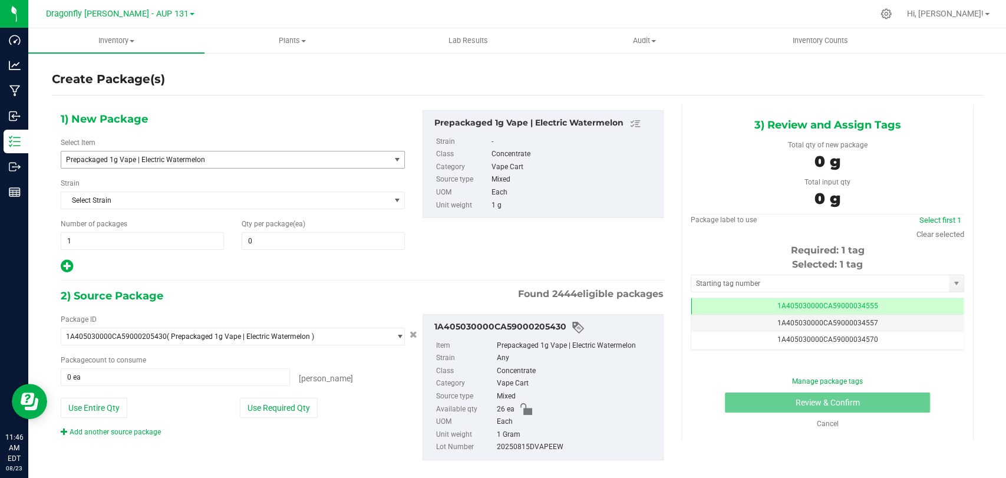
click at [232, 164] on span "Prepackaged 1g Vape | Electric Watermelon" at bounding box center [225, 160] width 328 height 17
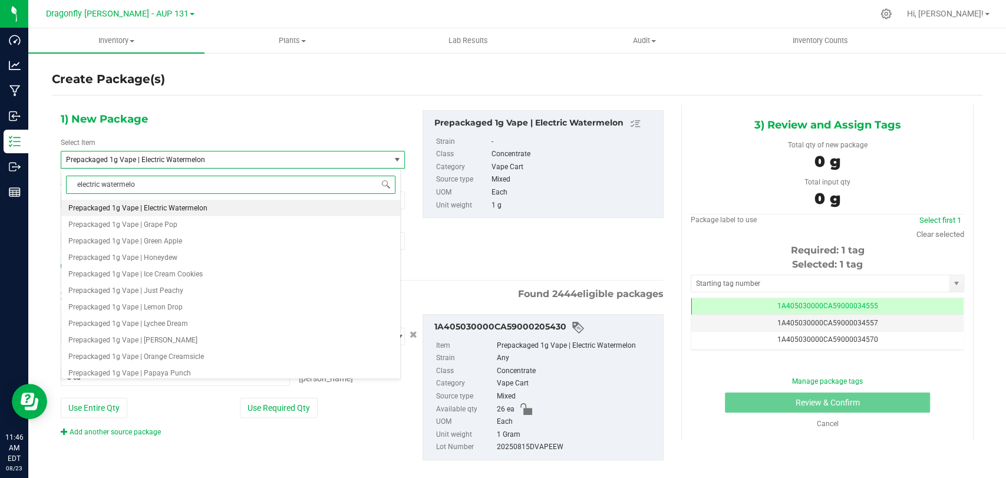
type input "electric watermelon"
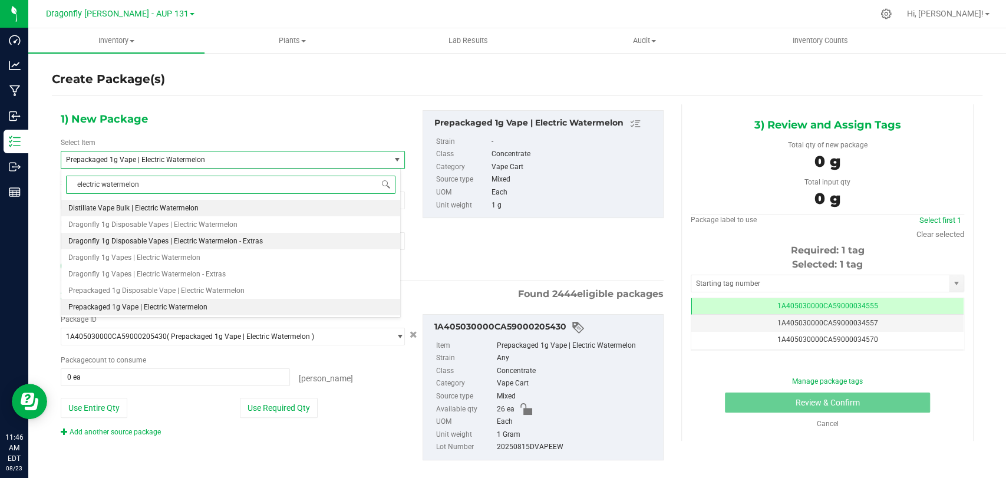
click at [226, 242] on span "Dragonfly 1g Disposable Vapes | Electric Watermelon - Extras" at bounding box center [165, 241] width 195 height 8
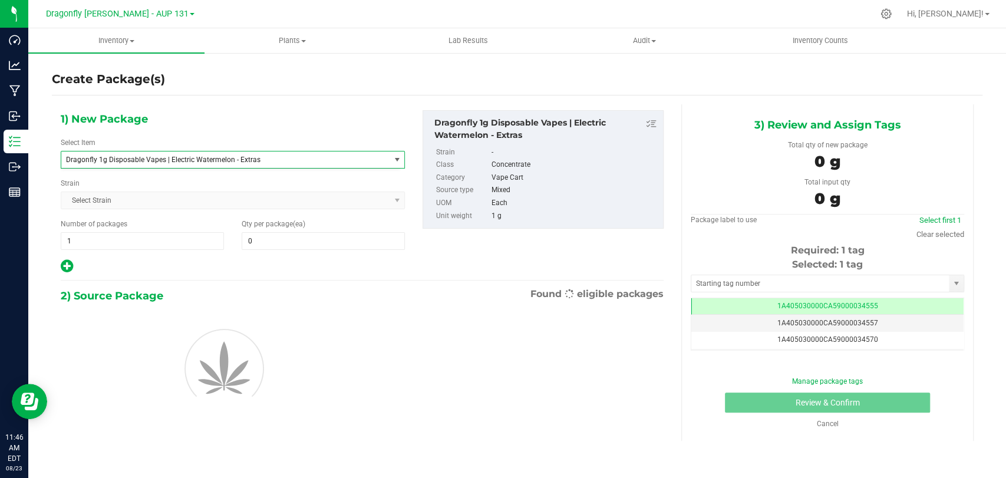
type input "0"
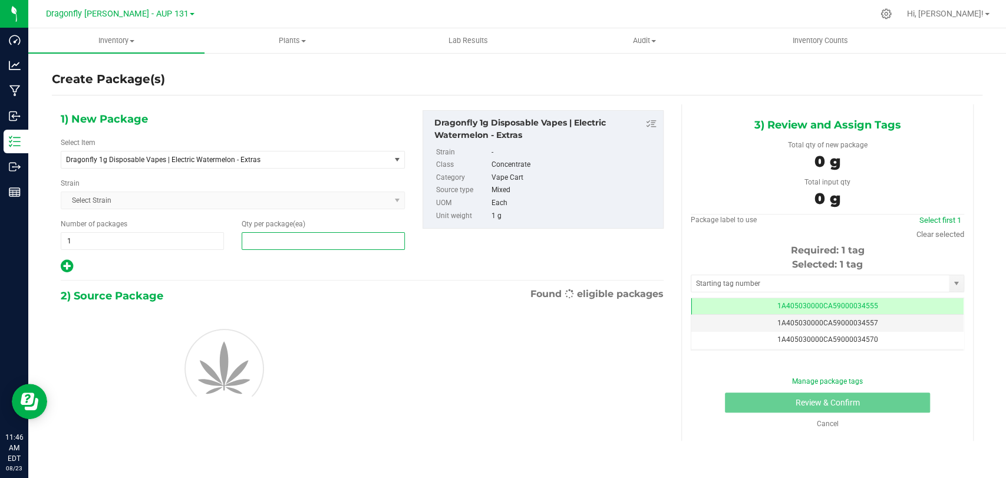
click at [253, 235] on span at bounding box center [323, 241] width 163 height 18
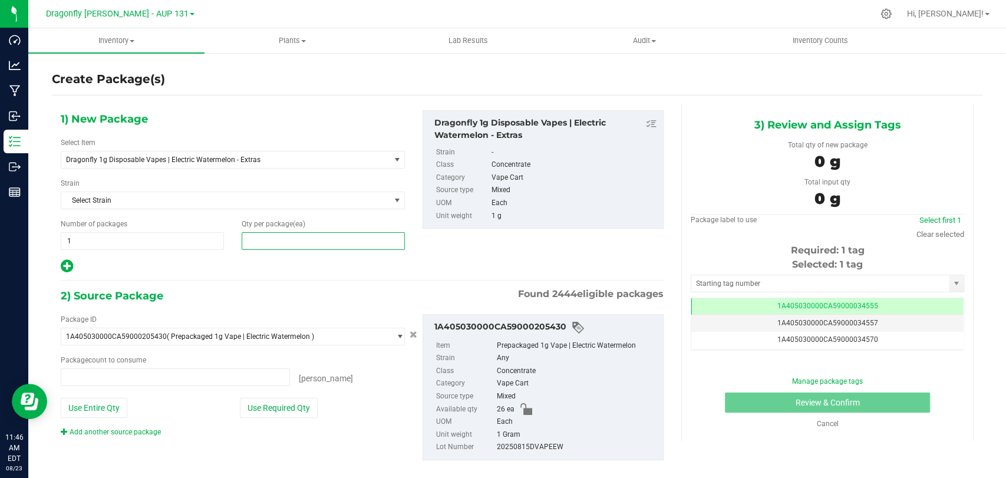
type input "0 ea"
type input "26"
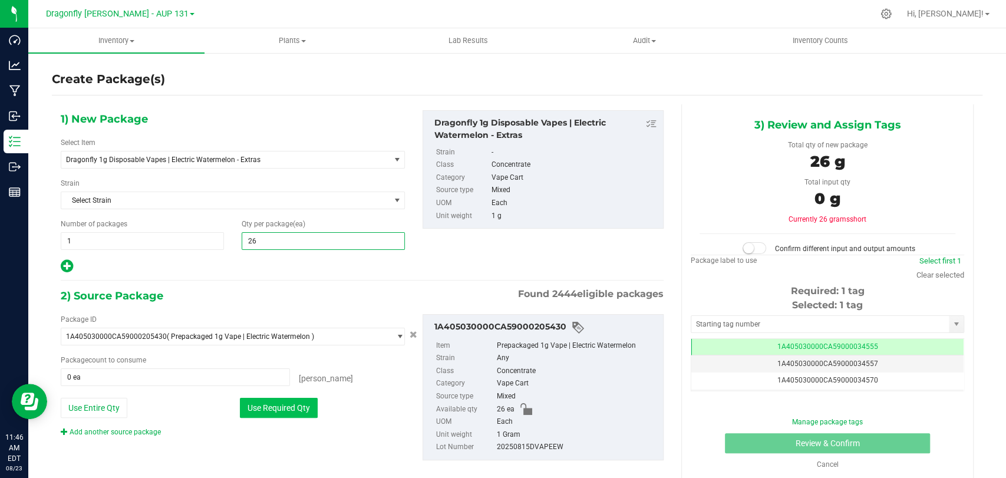
type input "26"
click at [255, 414] on button "Use Required Qty" at bounding box center [279, 408] width 78 height 20
type input "26 ea"
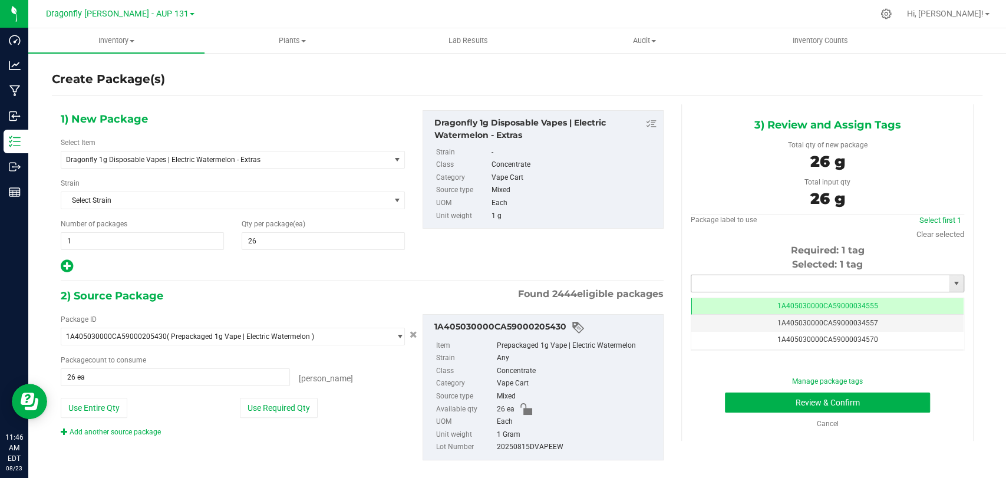
click at [698, 289] on input "text" at bounding box center [821, 283] width 258 height 17
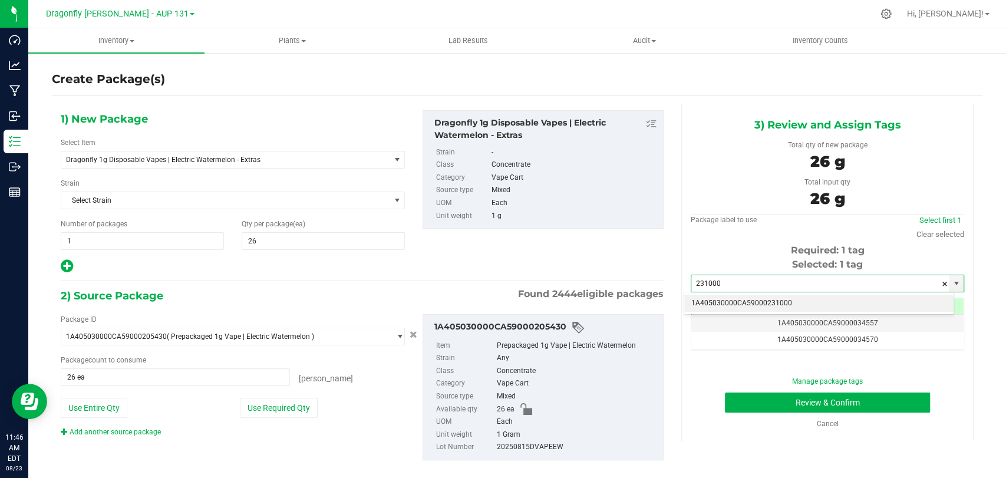
click at [716, 303] on li "1A405030000CA59000231000" at bounding box center [818, 304] width 269 height 18
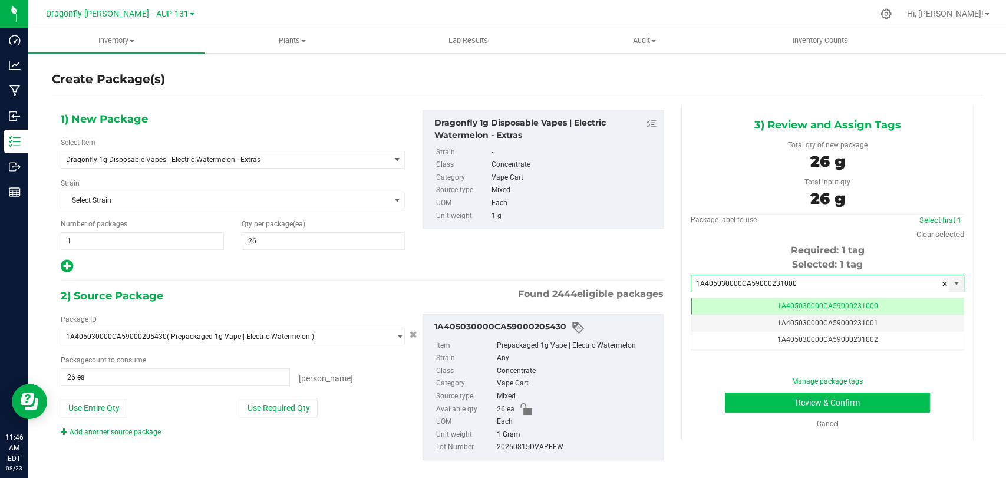
type input "1A405030000CA59000231000"
click at [743, 404] on button "Review & Confirm" at bounding box center [827, 403] width 205 height 20
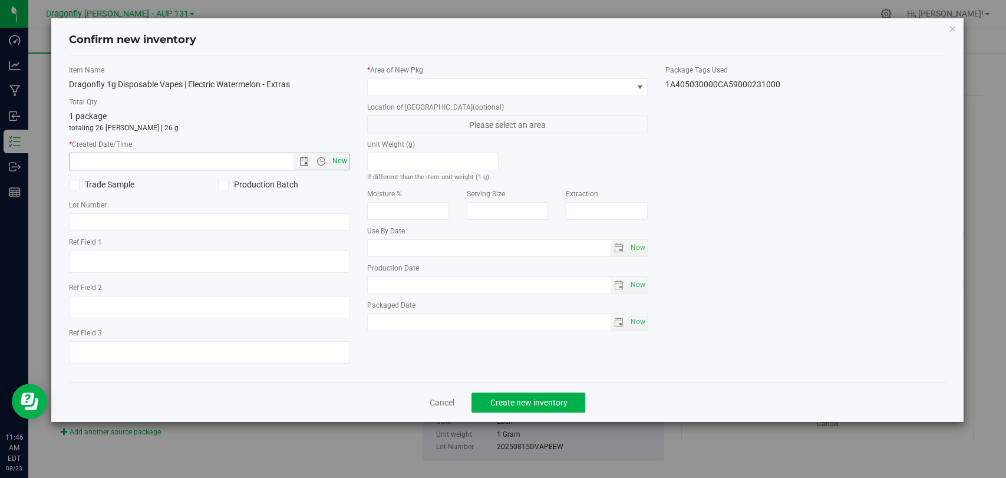
click at [340, 165] on span "Now" at bounding box center [340, 161] width 20 height 17
type input "[DATE] 11:46 AM"
click at [465, 85] on span at bounding box center [500, 87] width 265 height 17
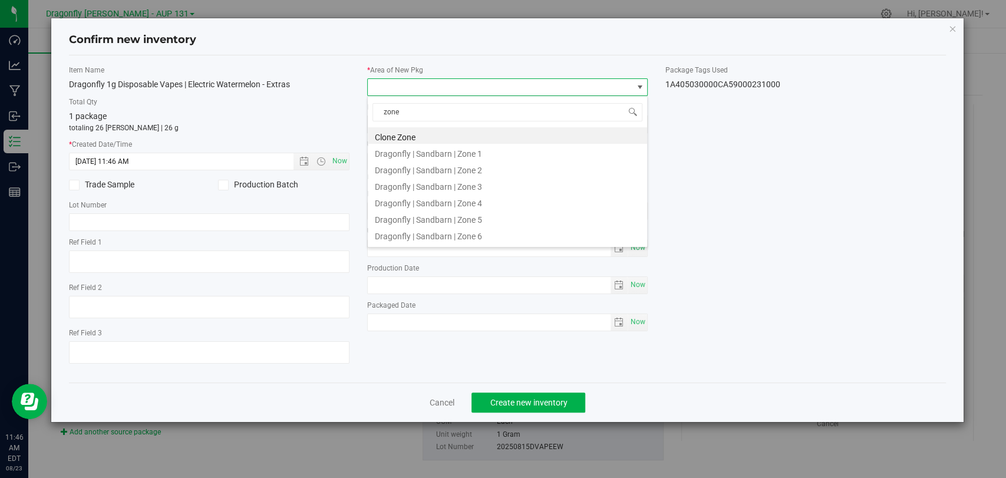
type input "zone 2"
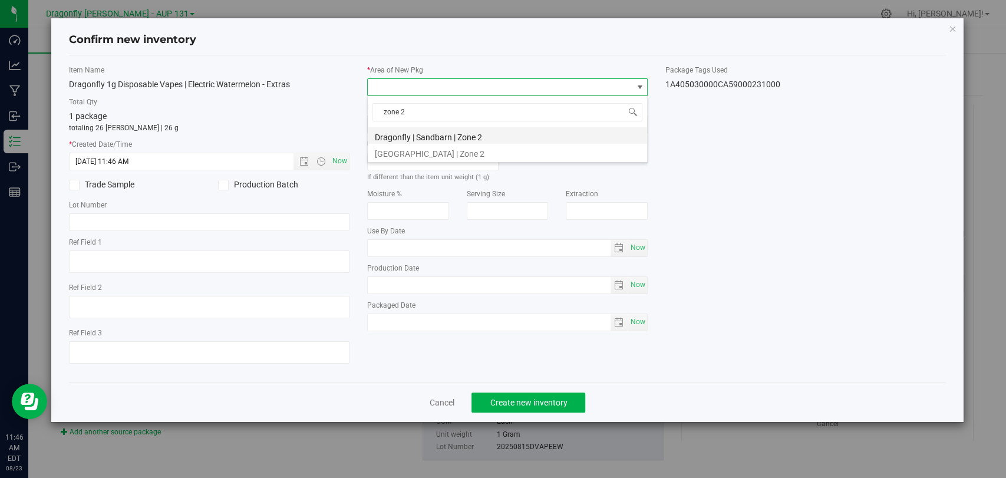
click at [483, 138] on li "Dragonfly | Sandbarn | Zone 2" at bounding box center [507, 135] width 279 height 17
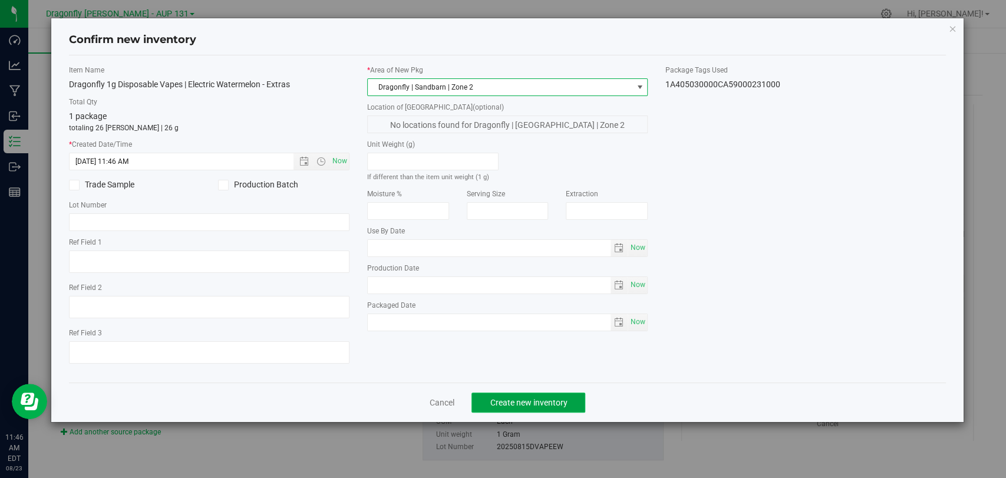
click at [524, 394] on button "Create new inventory" at bounding box center [529, 403] width 114 height 20
